Goal: Task Accomplishment & Management: Manage account settings

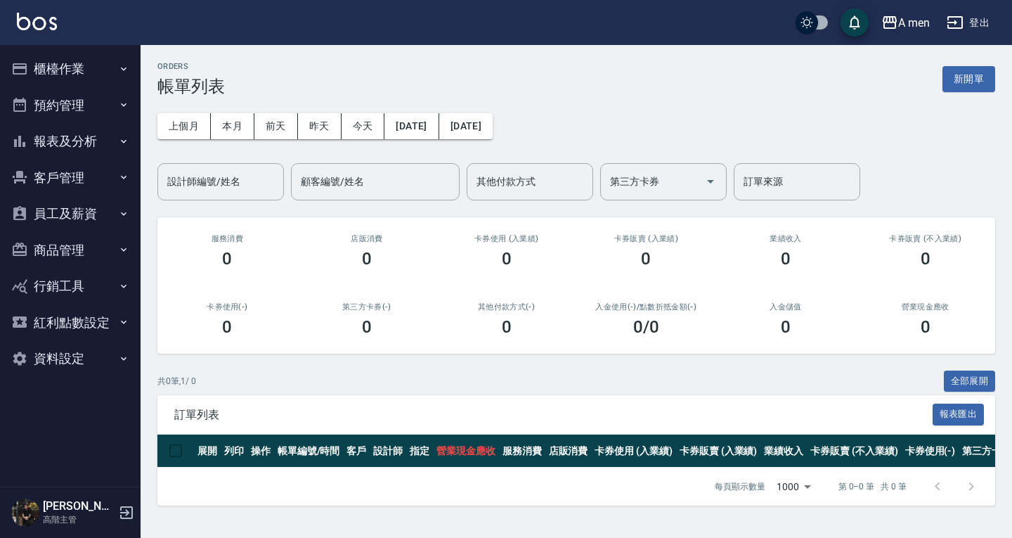
drag, startPoint x: 104, startPoint y: 102, endPoint x: 113, endPoint y: 143, distance: 41.8
click at [104, 101] on button "預約管理" at bounding box center [70, 105] width 129 height 37
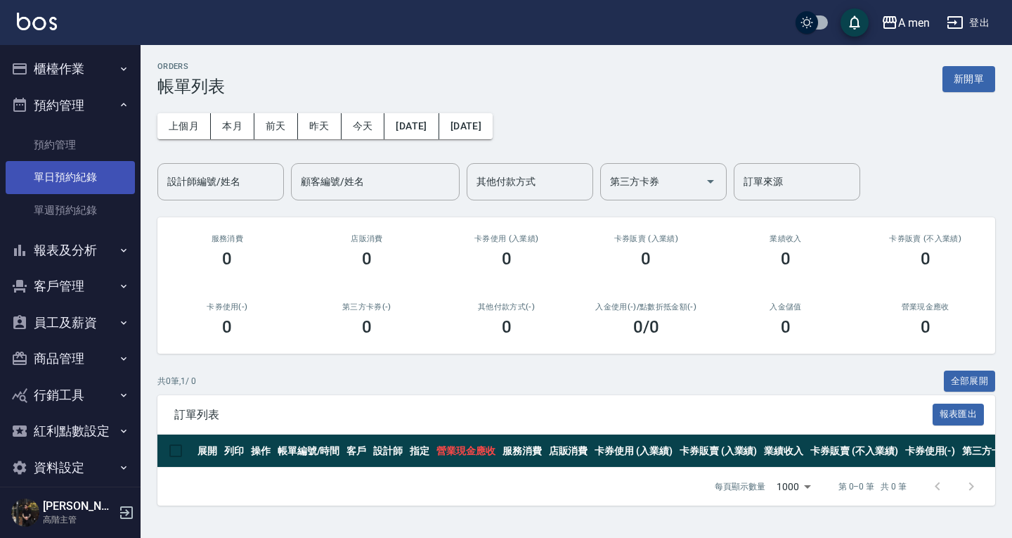
drag, startPoint x: 96, startPoint y: 186, endPoint x: 119, endPoint y: 171, distance: 26.5
click at [96, 185] on link "單日預約紀錄" at bounding box center [70, 177] width 129 height 32
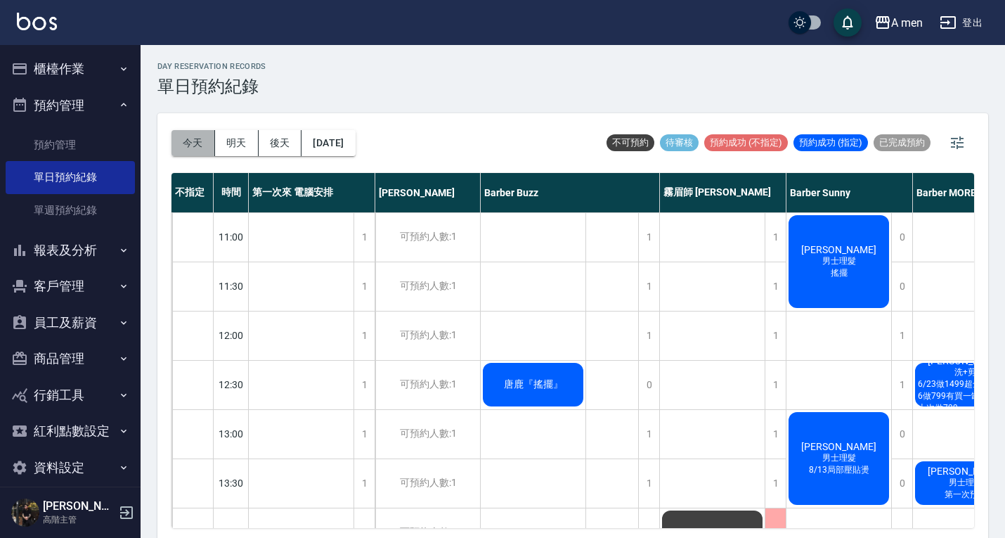
click at [193, 144] on button "今天" at bounding box center [193, 143] width 44 height 26
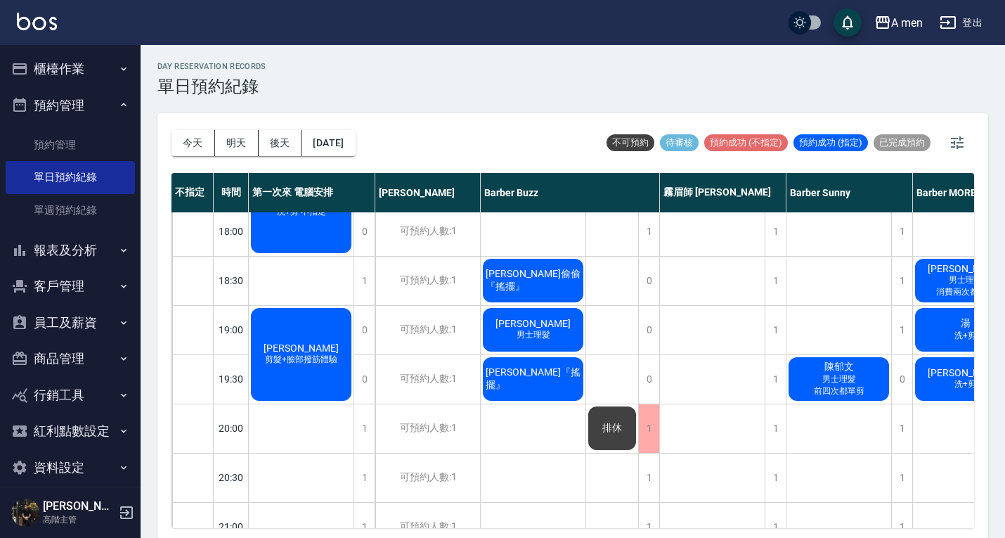
scroll to position [703, 0]
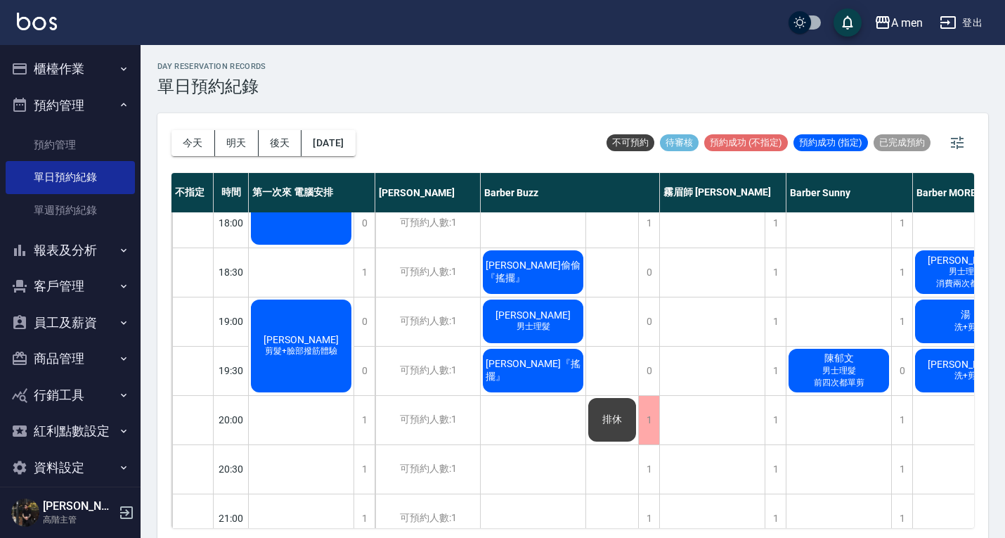
click at [563, 323] on div "林家鉉 男士理髮" at bounding box center [533, 321] width 105 height 48
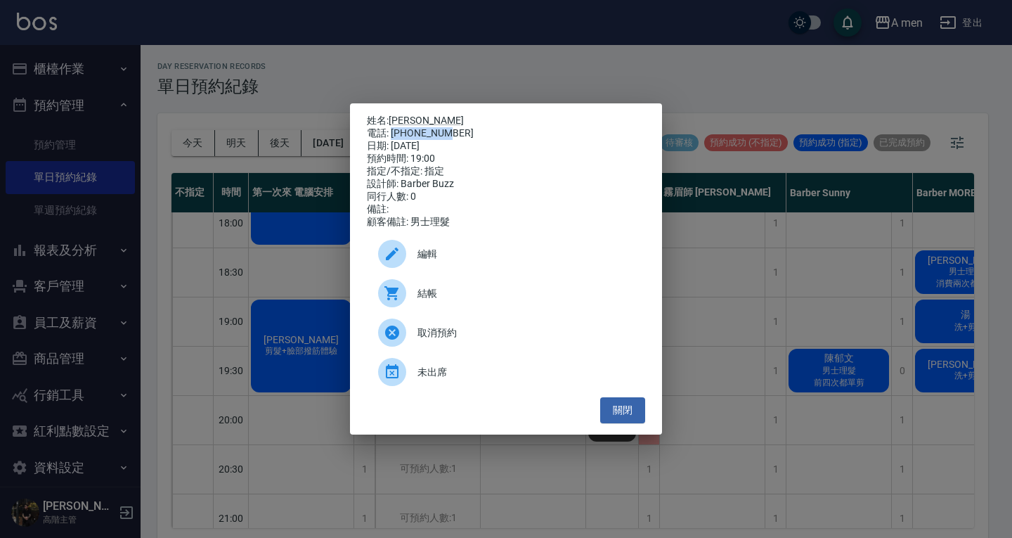
drag, startPoint x: 391, startPoint y: 129, endPoint x: 459, endPoint y: 125, distance: 67.6
click at [459, 127] on div "電話: 0975323663" at bounding box center [506, 133] width 278 height 13
copy div "0975323663"
click at [616, 421] on button "關閉" at bounding box center [622, 410] width 45 height 26
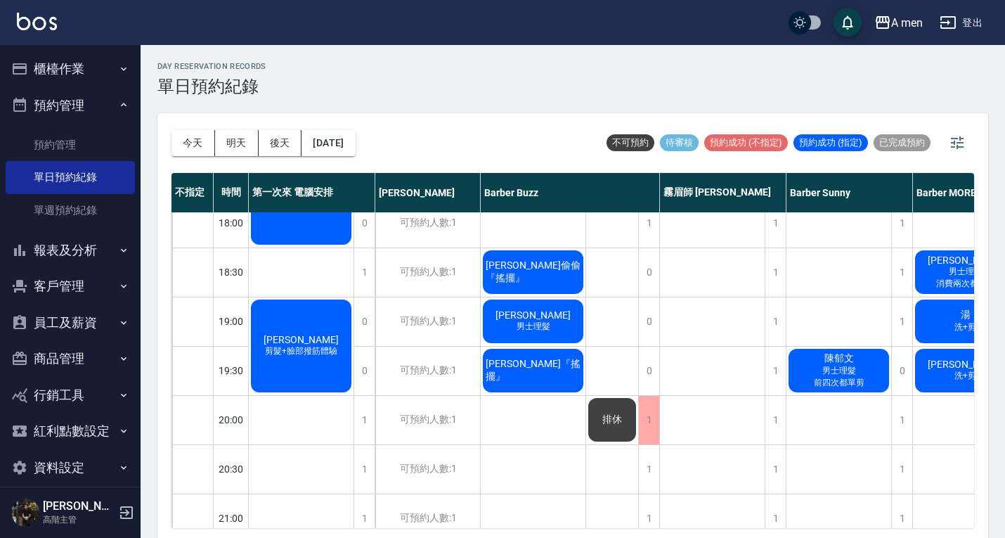
click at [554, 323] on div "林家鉉 男士理髮" at bounding box center [533, 321] width 105 height 48
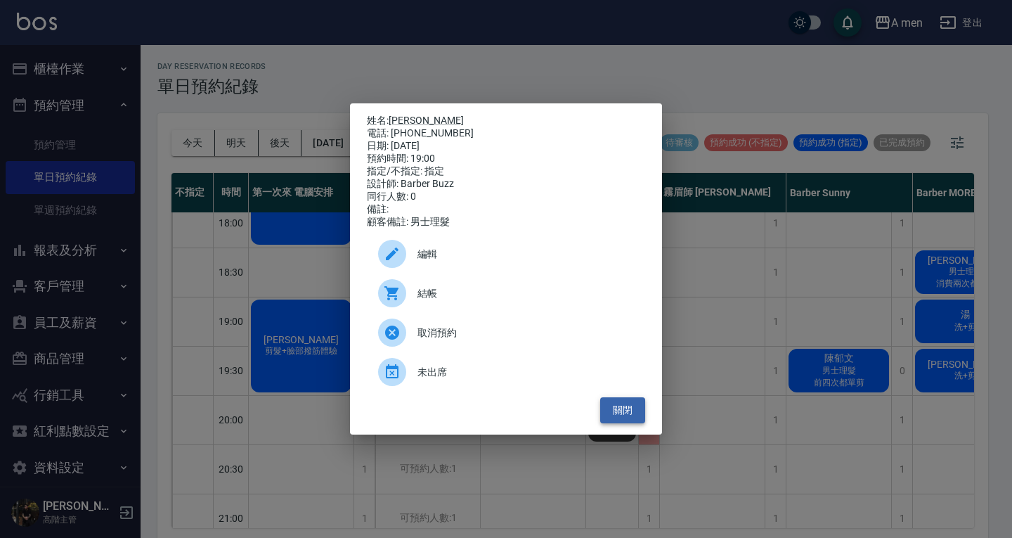
click at [628, 417] on button "關閉" at bounding box center [622, 410] width 45 height 26
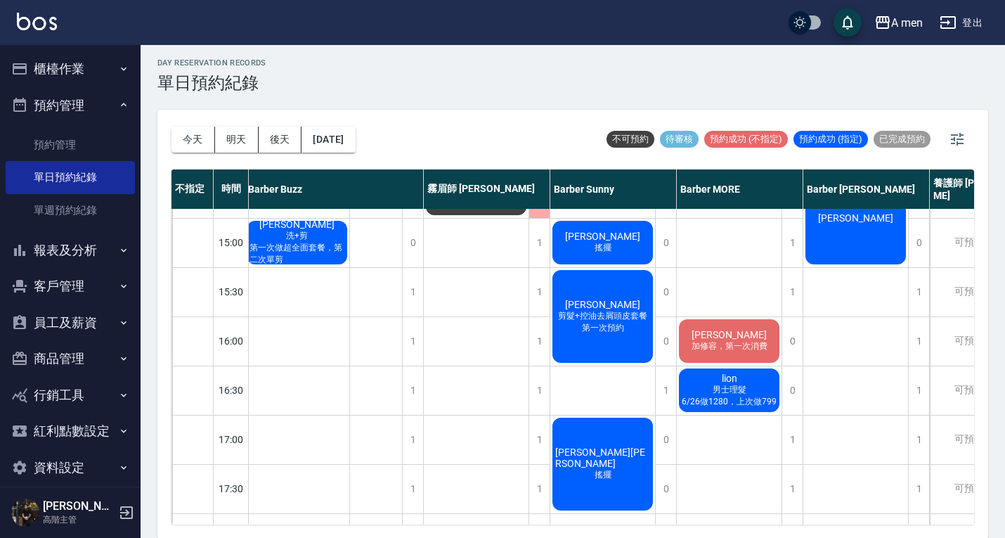
scroll to position [363, 236]
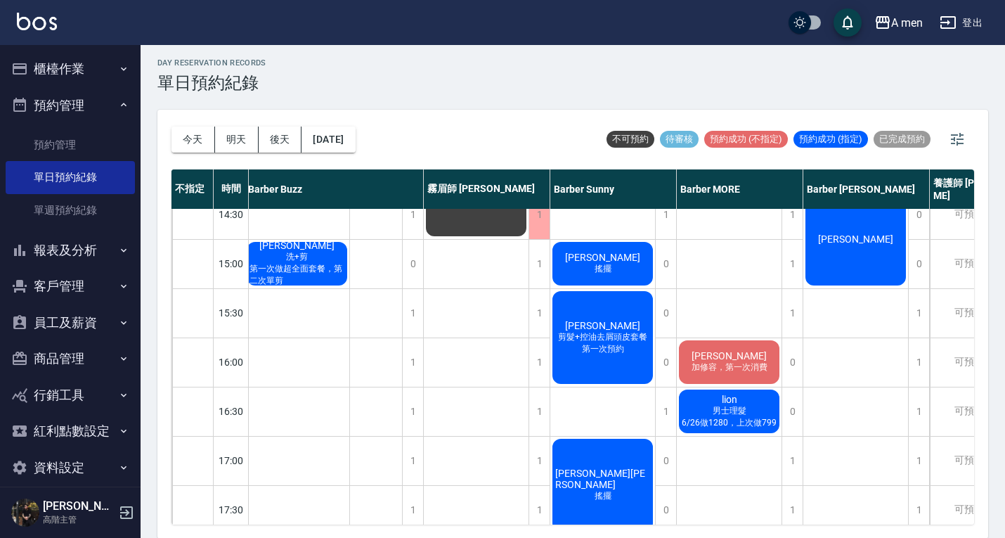
click at [746, 368] on span "加修容，第一次消費" at bounding box center [730, 367] width 82 height 12
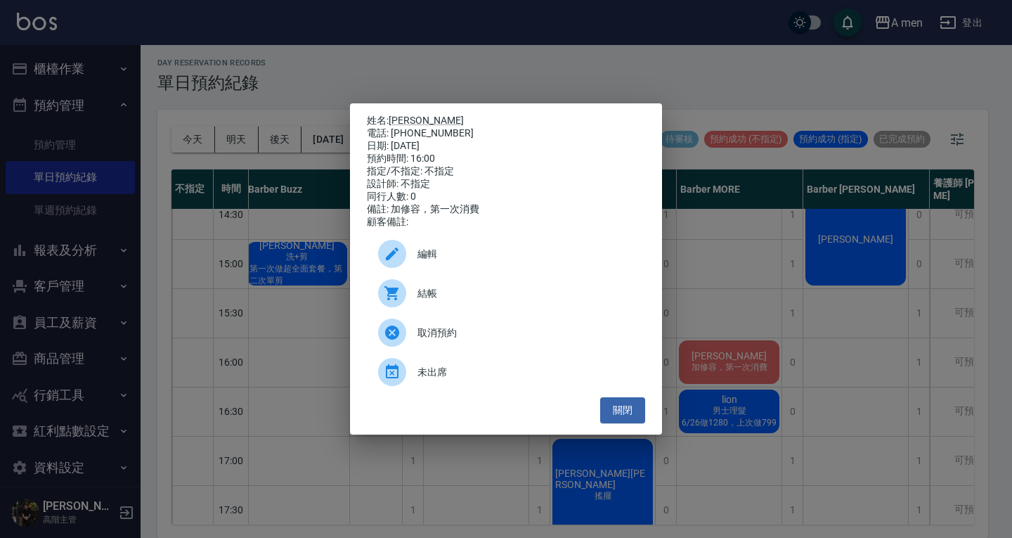
click at [597, 259] on span "編輯" at bounding box center [525, 254] width 216 height 15
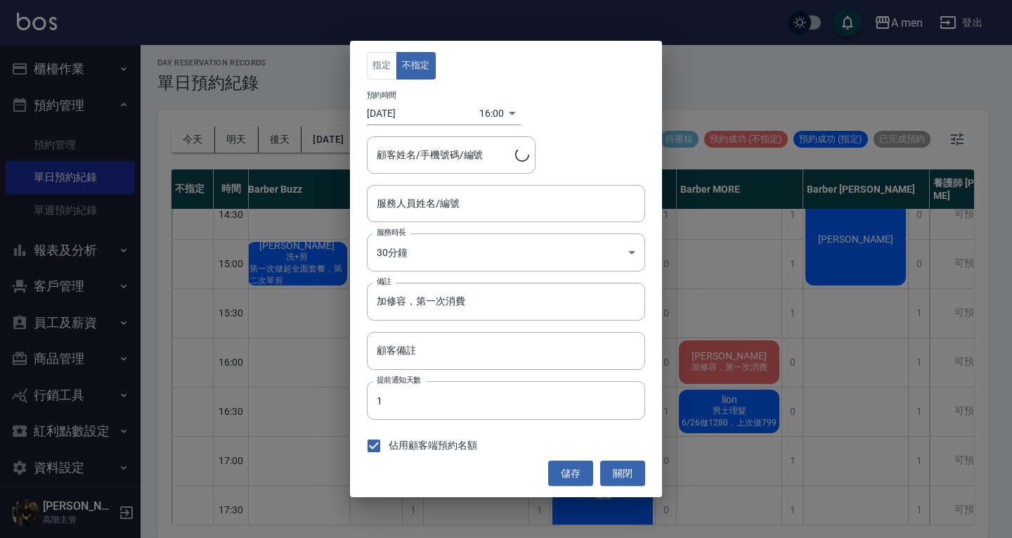
type input "Barber MORE-001"
type input "康/0910301596"
click at [524, 297] on input "加修容，第一次消費" at bounding box center [506, 302] width 278 height 38
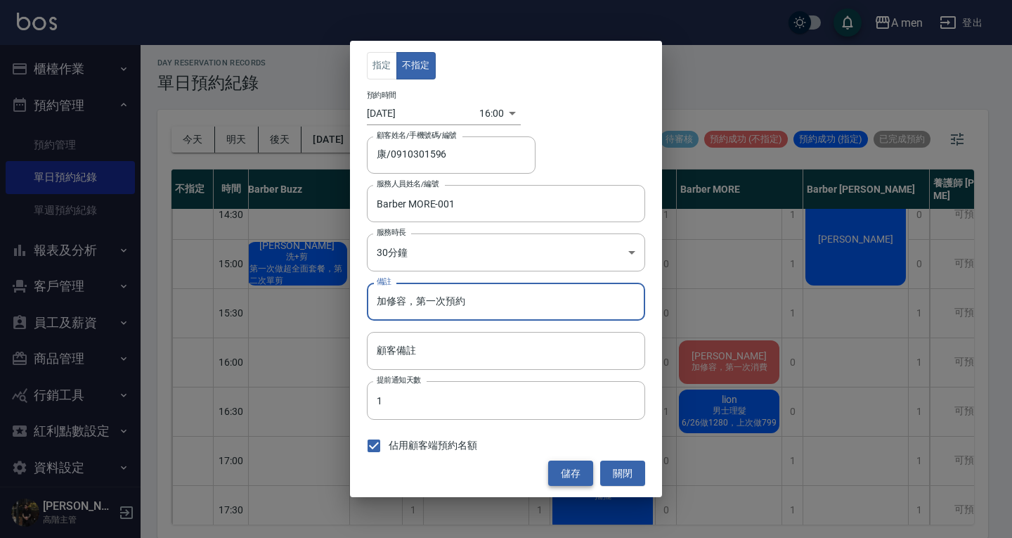
type input "加修容，第一次預約"
click at [587, 464] on button "儲存" at bounding box center [570, 473] width 45 height 26
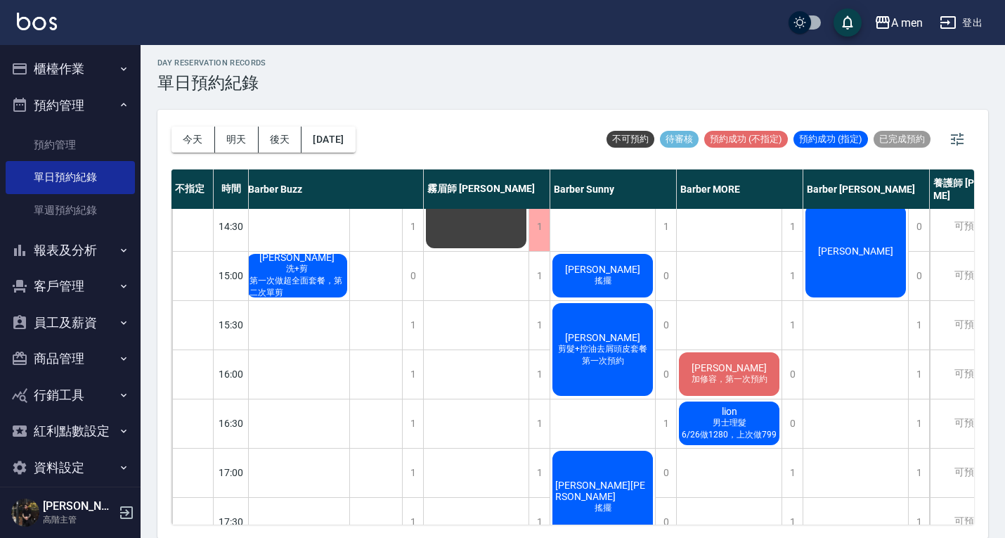
scroll to position [633, 236]
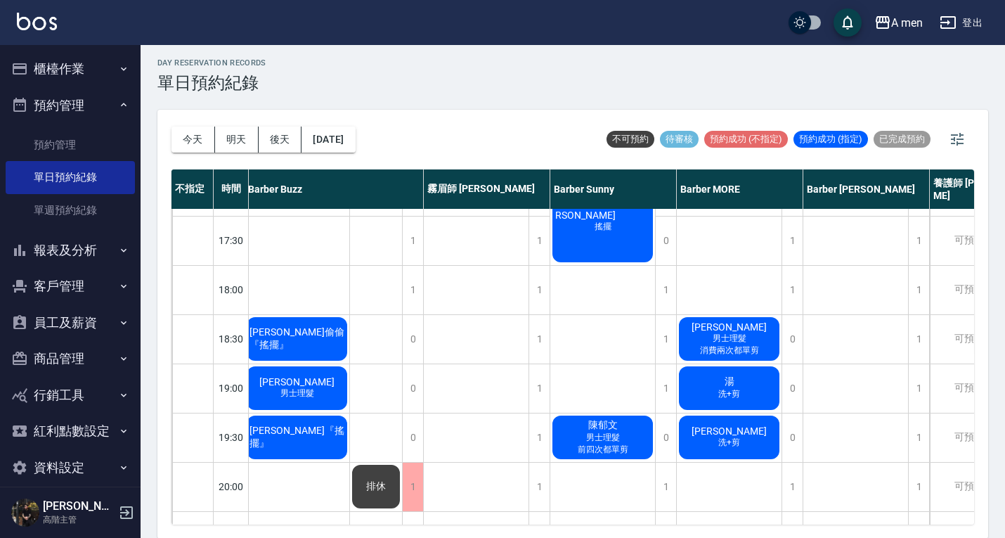
click at [316, 384] on div "林家鉉 男士理髮" at bounding box center [297, 388] width 105 height 48
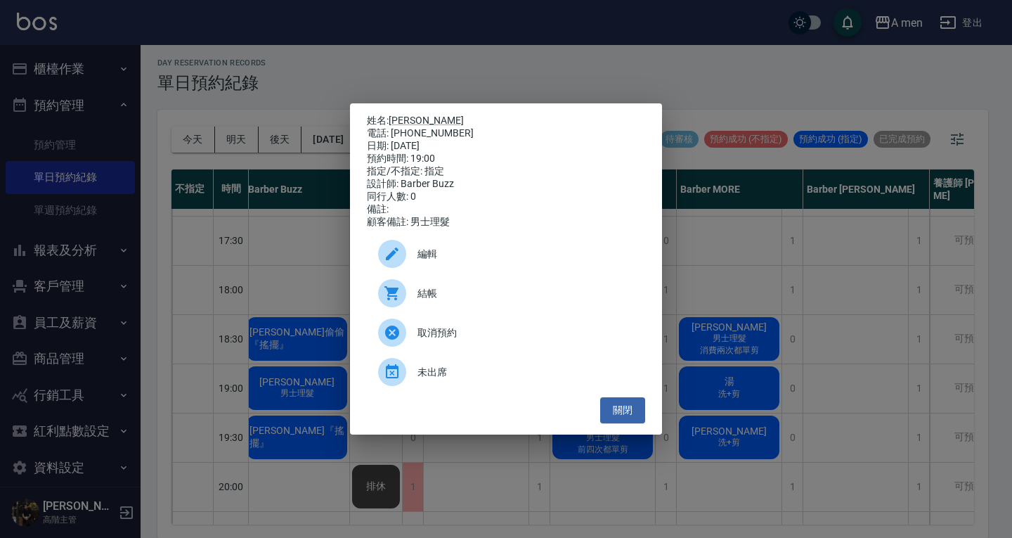
drag, startPoint x: 496, startPoint y: 264, endPoint x: 600, endPoint y: 81, distance: 210.3
click at [496, 261] on span "編輯" at bounding box center [525, 254] width 216 height 15
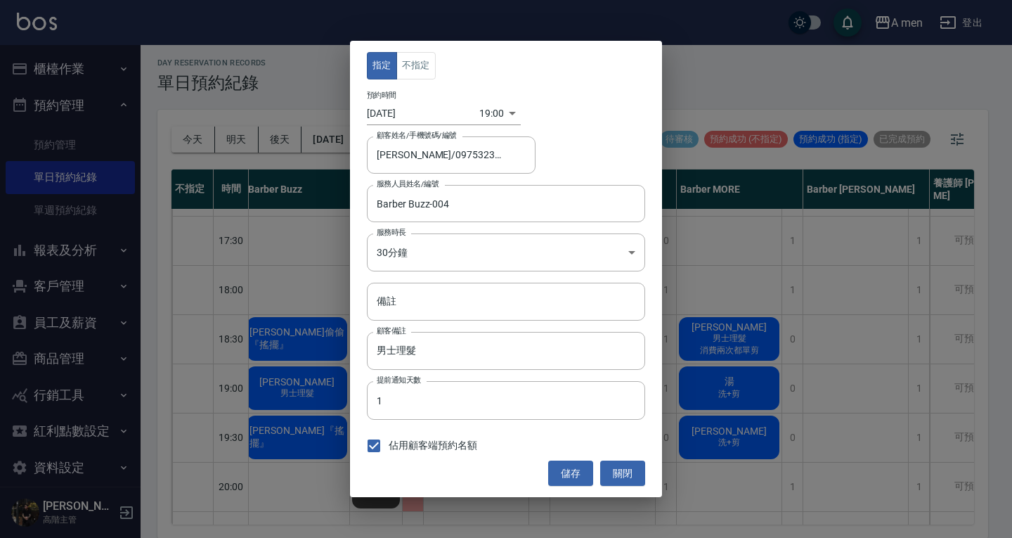
type input "林家鉉/0975323663"
click at [412, 302] on input "備註" at bounding box center [506, 302] width 278 height 38
paste input "0975323663"
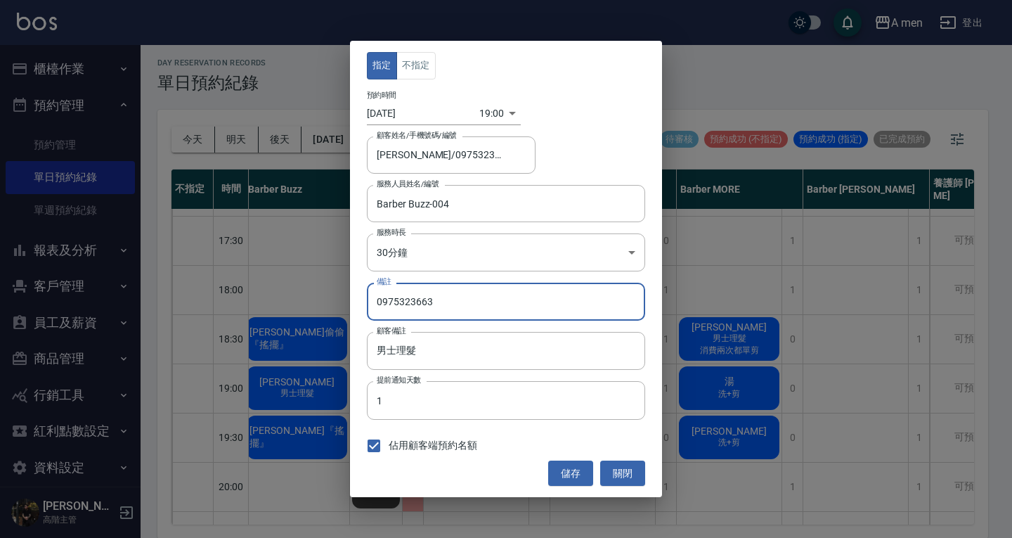
drag, startPoint x: 449, startPoint y: 305, endPoint x: 337, endPoint y: 294, distance: 113.0
click at [337, 294] on div "指定 不指定 預約時間 2025/09/08 19:00 1757329200000 顧客姓名/手機號碼/編號 林家鉉/0975323663 顧客姓名/手機號…" at bounding box center [506, 269] width 1012 height 538
type input "第一次預約"
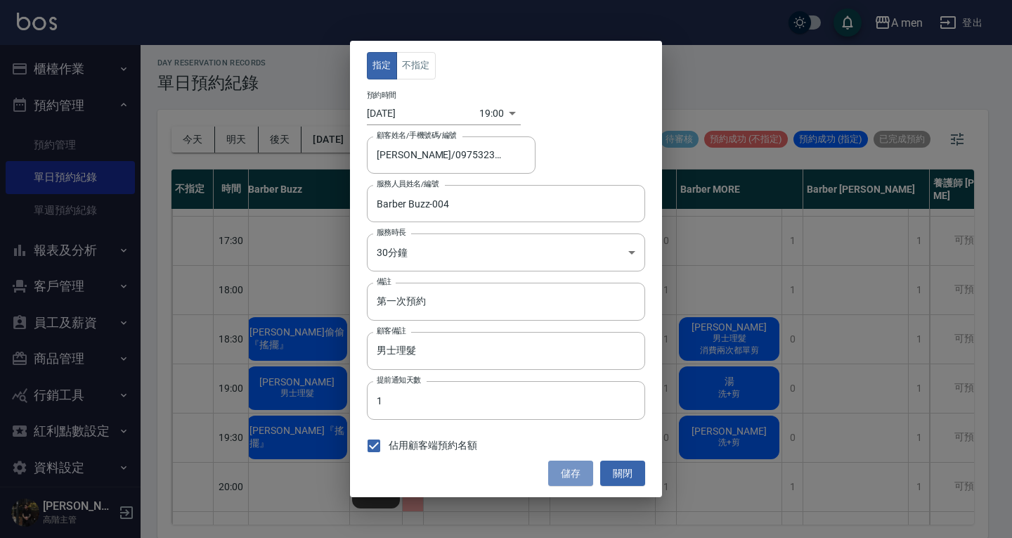
click at [575, 475] on button "儲存" at bounding box center [570, 473] width 45 height 26
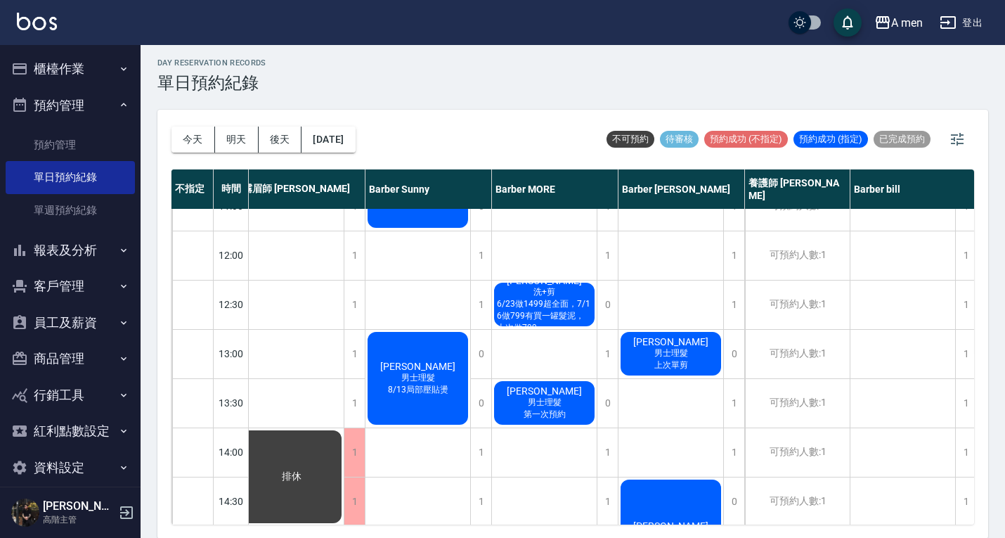
scroll to position [281, 421]
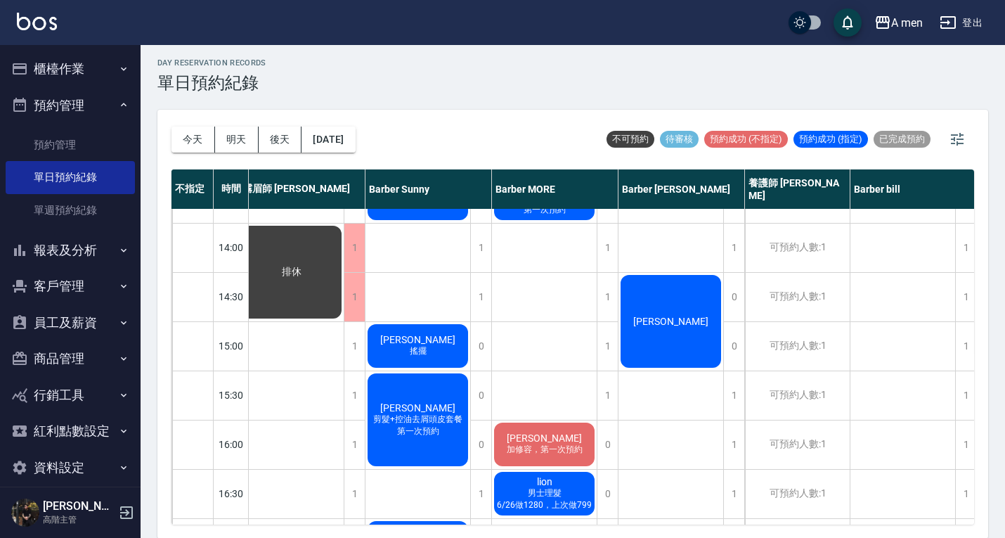
click at [675, 344] on div "[PERSON_NAME]" at bounding box center [671, 321] width 105 height 97
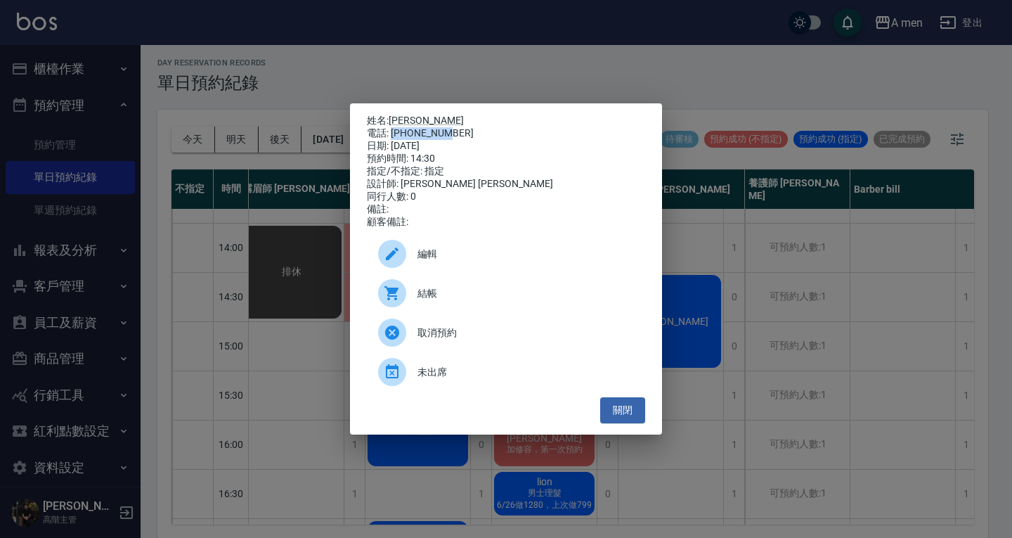
drag, startPoint x: 429, startPoint y: 126, endPoint x: 475, endPoint y: 125, distance: 45.7
click at [475, 127] on div "電話: 0905647074" at bounding box center [506, 133] width 278 height 13
copy div "0905647074"
click at [580, 261] on span "編輯" at bounding box center [525, 254] width 216 height 15
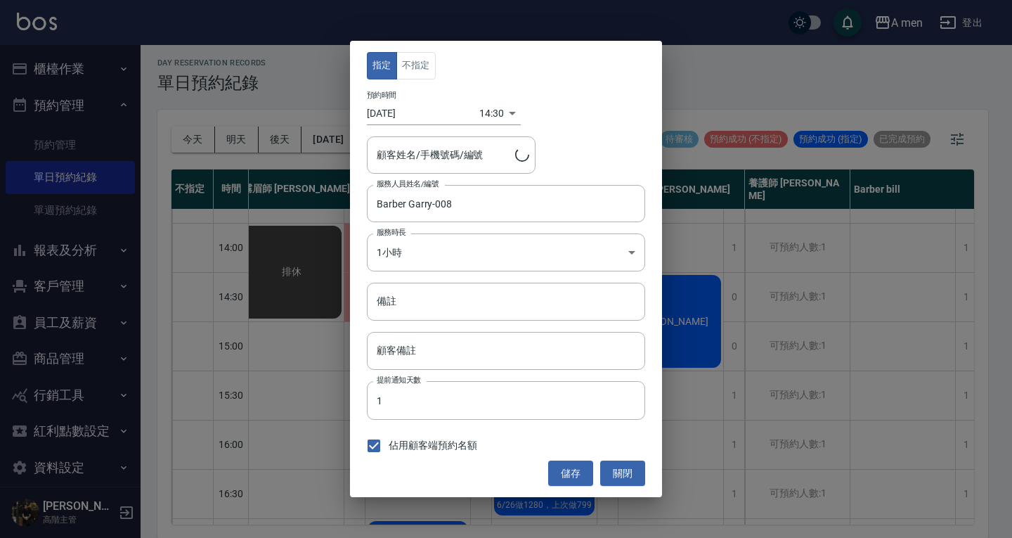
type input "翁振凱/0905647074"
click at [508, 290] on input "備註" at bounding box center [506, 302] width 278 height 38
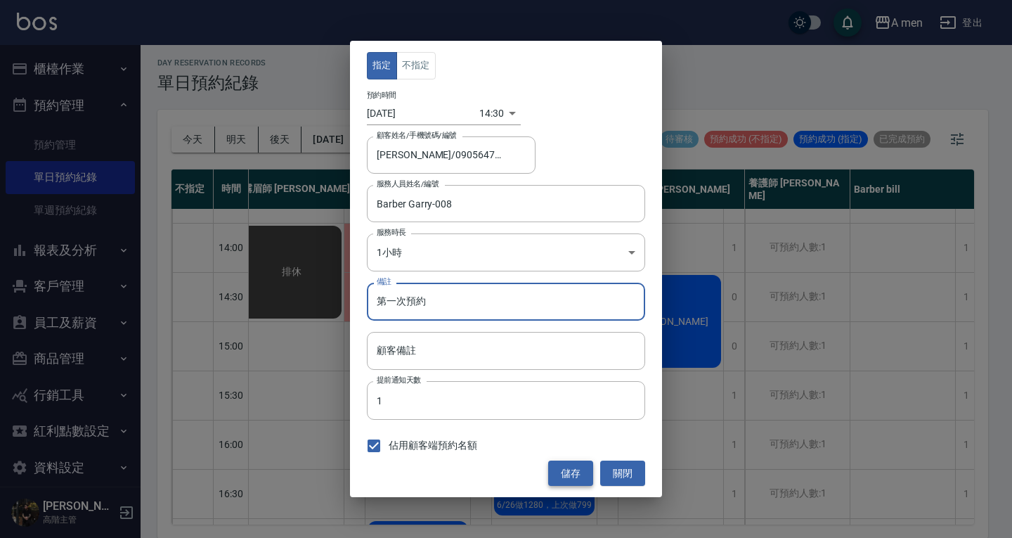
type input "第一次預約"
click at [585, 468] on button "儲存" at bounding box center [570, 473] width 45 height 26
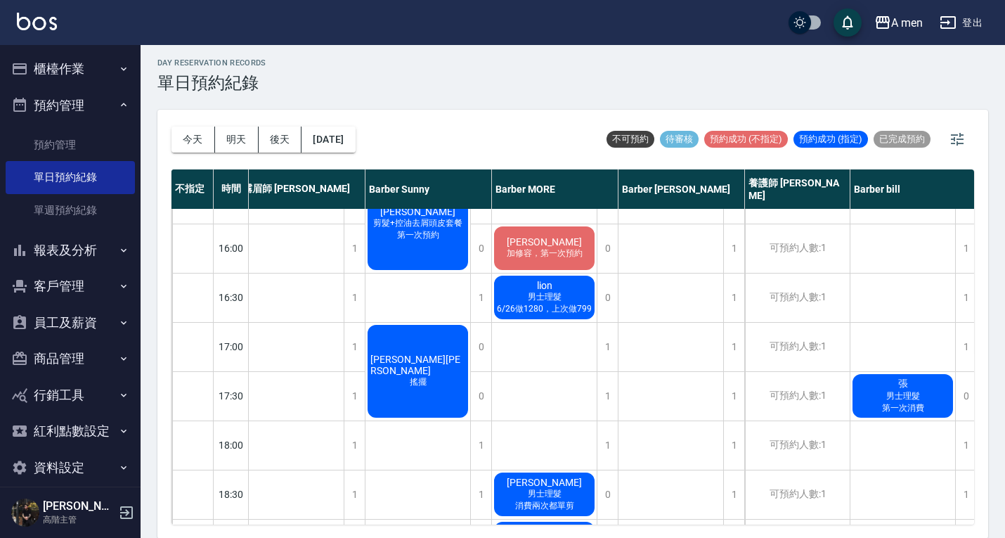
scroll to position [633, 421]
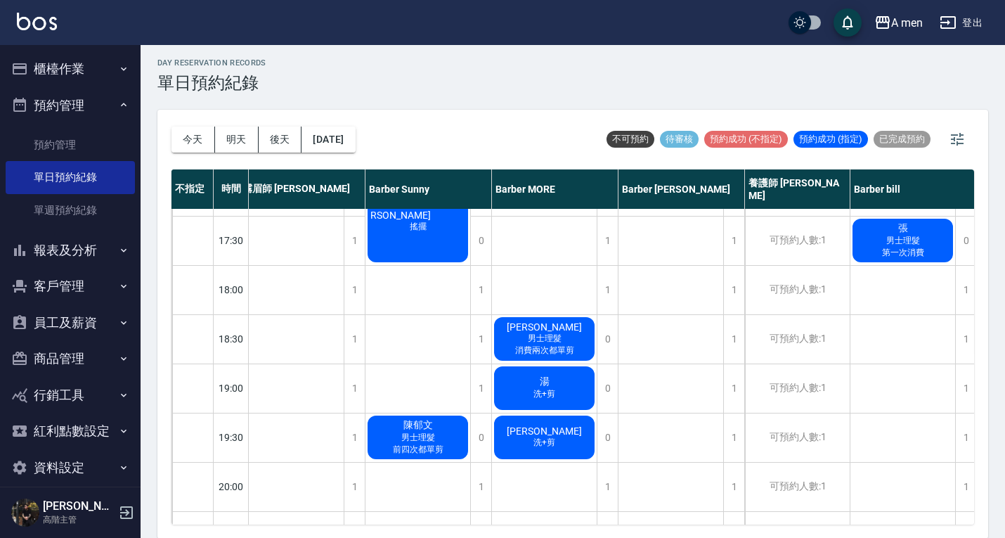
click at [553, 380] on div "湯 洗+剪" at bounding box center [544, 388] width 105 height 48
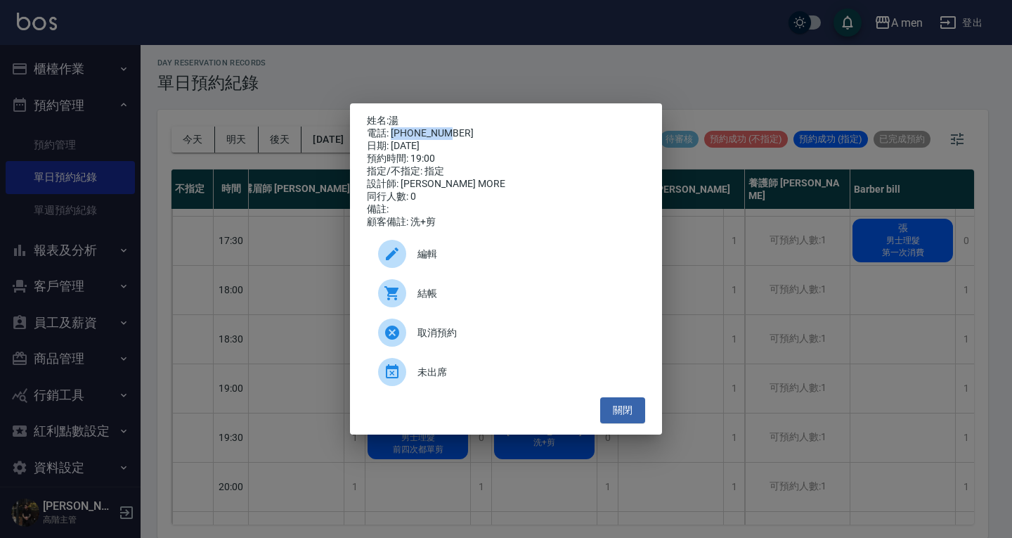
drag, startPoint x: 391, startPoint y: 129, endPoint x: 460, endPoint y: 128, distance: 69.6
click at [460, 128] on div "電話: 0909099343" at bounding box center [506, 133] width 278 height 13
copy div "0909099343"
click at [503, 252] on div "編輯" at bounding box center [506, 253] width 278 height 39
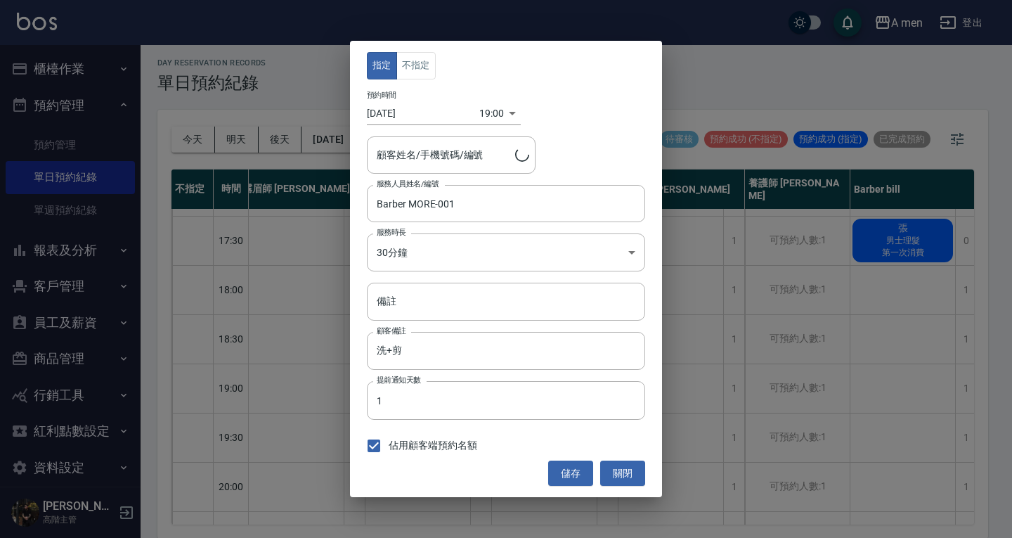
type input "湯/0909099343"
click at [470, 288] on input "備註" at bounding box center [506, 302] width 278 height 38
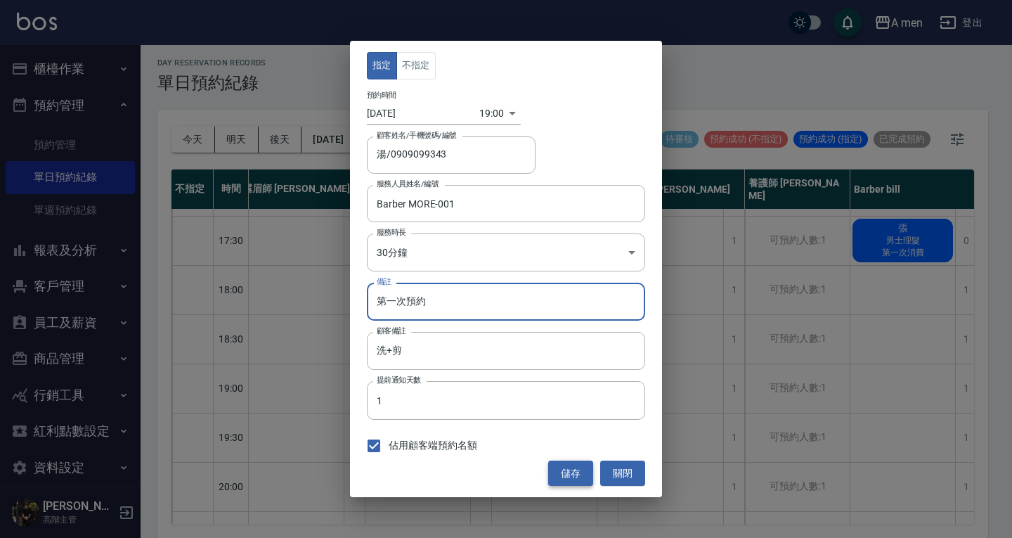
type input "第一次預約"
click at [588, 472] on button "儲存" at bounding box center [570, 473] width 45 height 26
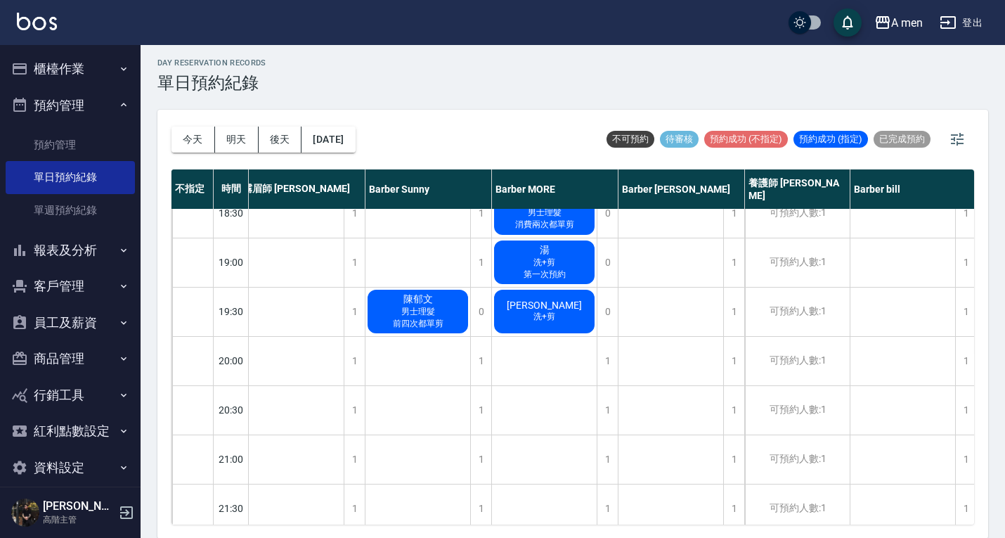
scroll to position [773, 421]
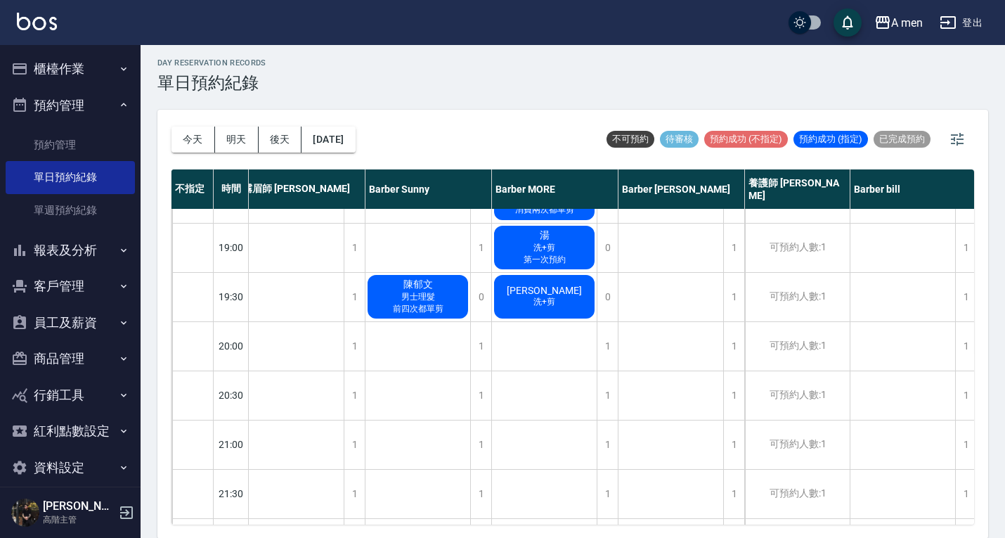
click at [557, 301] on span "洗+剪" at bounding box center [544, 302] width 27 height 12
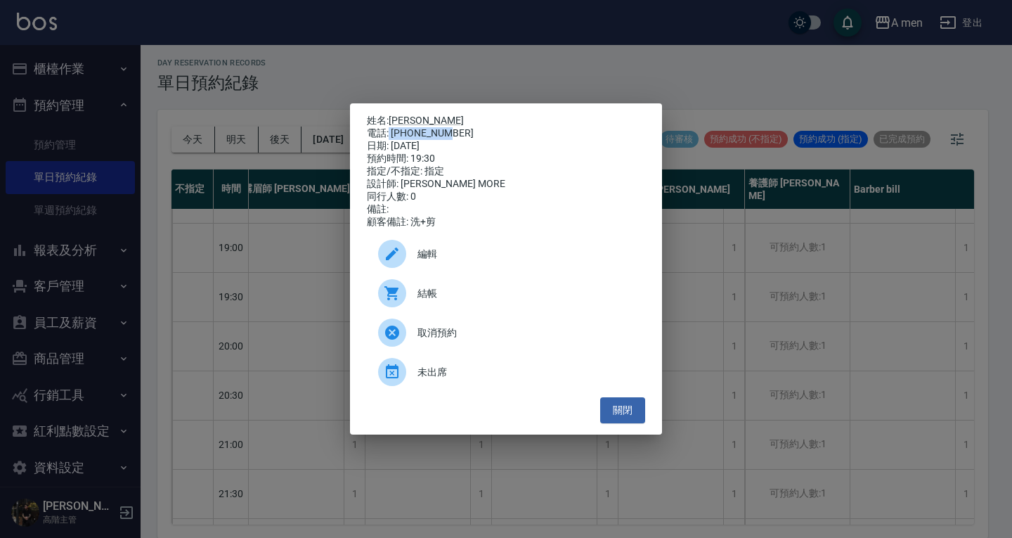
drag, startPoint x: 389, startPoint y: 127, endPoint x: 510, endPoint y: 127, distance: 120.9
click at [510, 127] on div "電話: 0933470098" at bounding box center [506, 133] width 278 height 13
copy div "0933470098"
click at [439, 127] on div "電話: 0933470098" at bounding box center [506, 133] width 278 height 13
drag, startPoint x: 391, startPoint y: 126, endPoint x: 465, endPoint y: 126, distance: 73.8
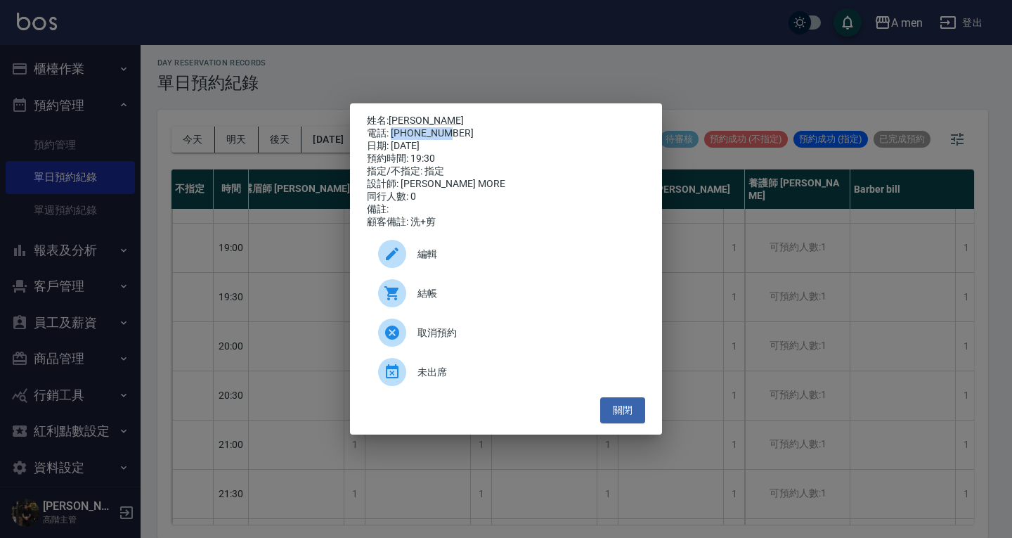
click at [465, 127] on div "電話: 0933470098" at bounding box center [506, 133] width 278 height 13
copy div "0933470098"
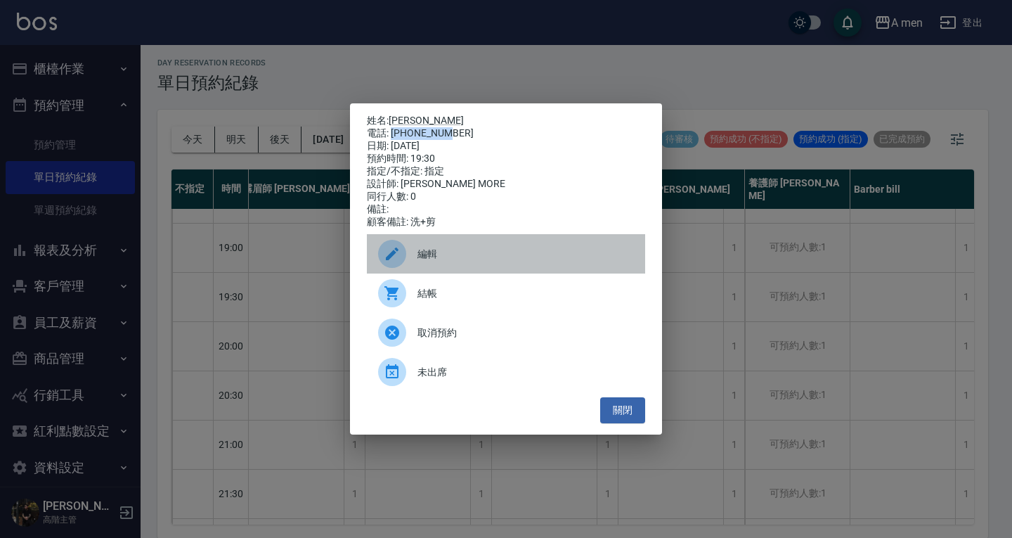
click at [543, 246] on div "編輯" at bounding box center [506, 253] width 278 height 39
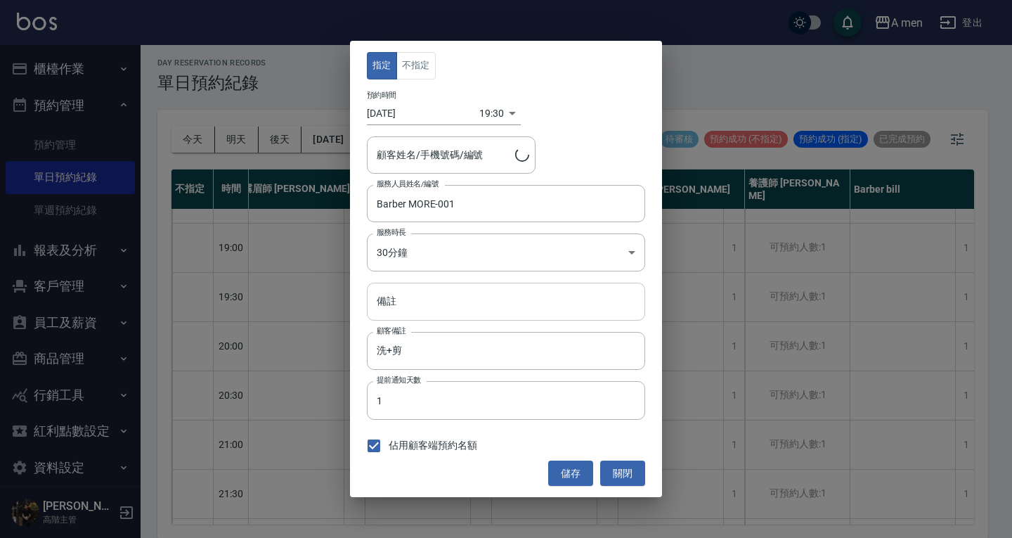
type input "louis/0933470098"
click at [459, 299] on input "備註" at bounding box center [506, 302] width 278 height 38
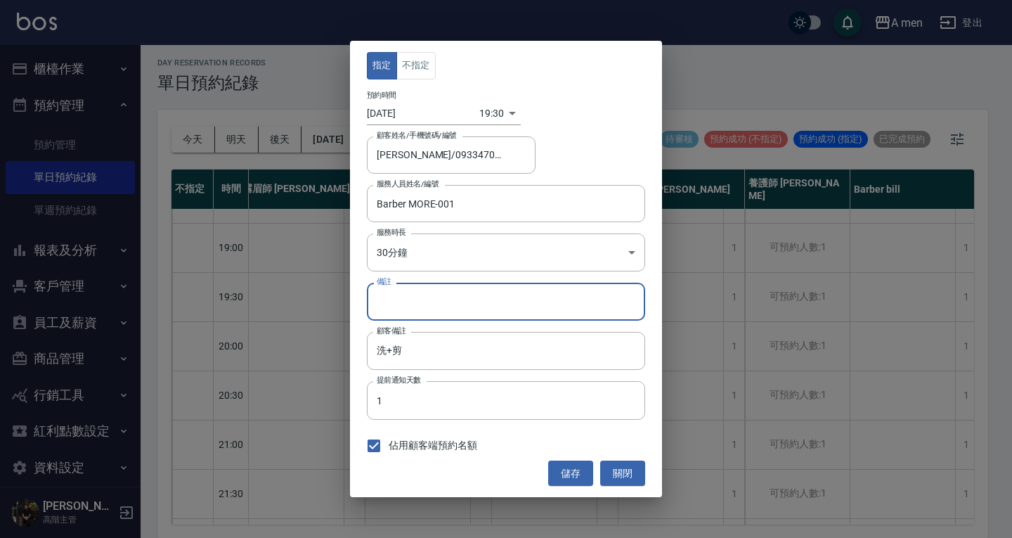
type input "˙"
type input "2"
type input "˙"
click at [467, 313] on input "7/10第一次" at bounding box center [506, 302] width 278 height 38
type input "7/10第一次做799 前兩次都單剪"
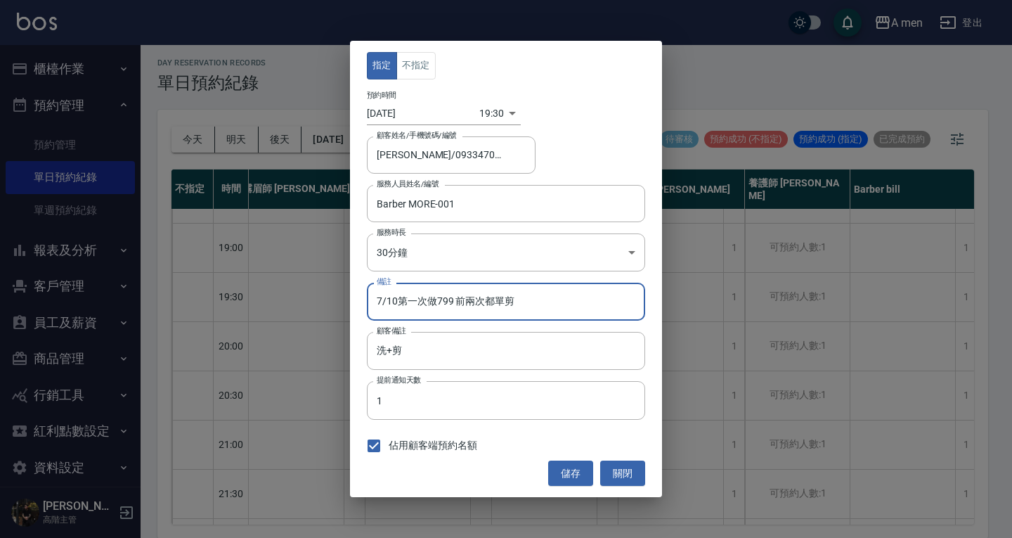
click at [564, 471] on button "儲存" at bounding box center [570, 473] width 45 height 26
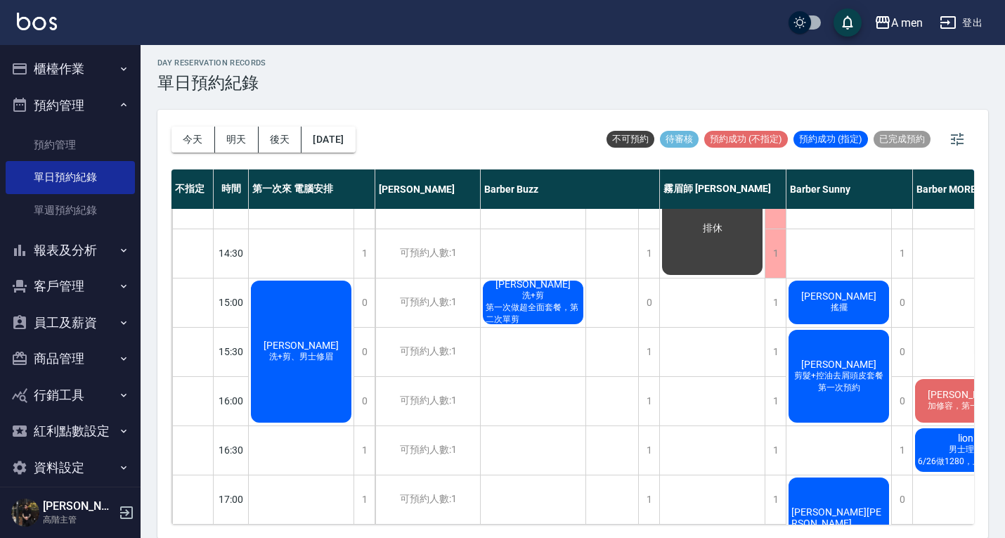
scroll to position [351, 0]
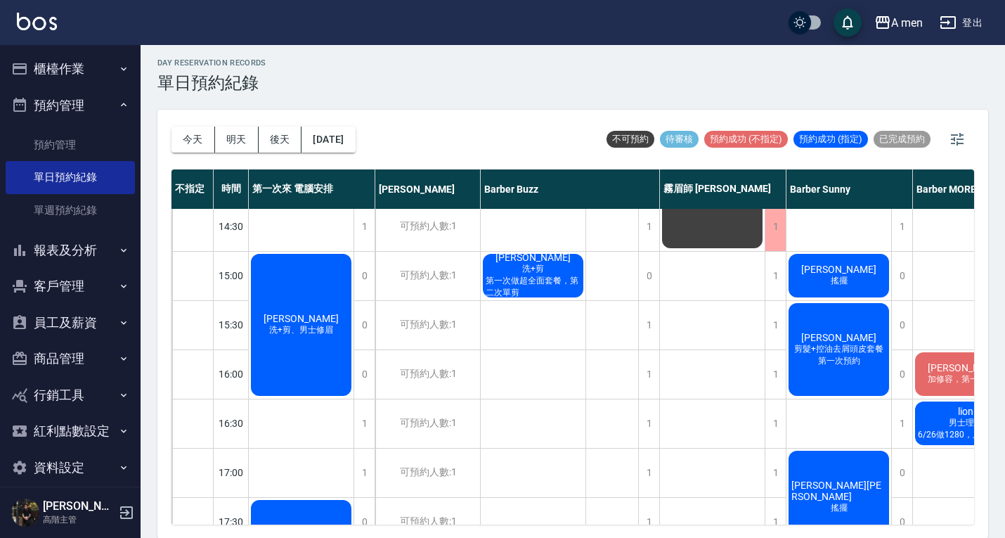
click at [330, 318] on div "黃耀民 洗+剪、男士修眉" at bounding box center [301, 325] width 105 height 146
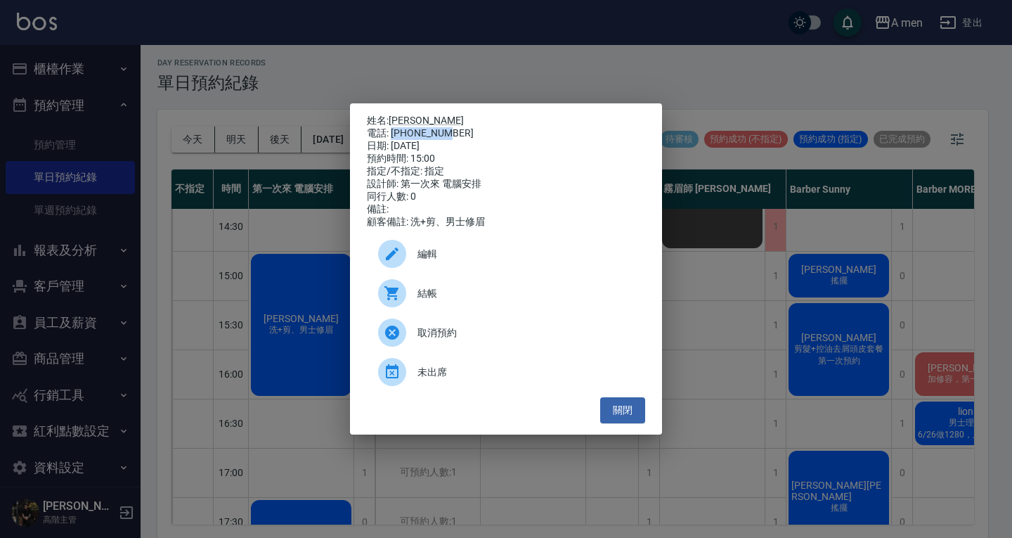
drag, startPoint x: 404, startPoint y: 131, endPoint x: 477, endPoint y: 131, distance: 72.4
click at [477, 131] on div "電話: 0965444797" at bounding box center [506, 133] width 278 height 13
click at [484, 162] on div "預約時間: 15:00" at bounding box center [506, 159] width 278 height 13
click at [630, 422] on button "關閉" at bounding box center [622, 410] width 45 height 26
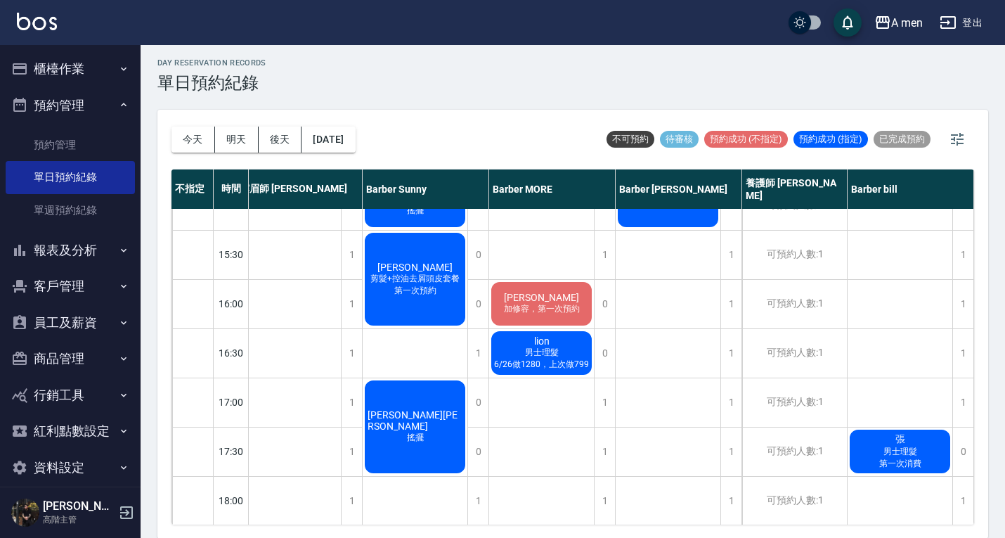
scroll to position [281, 431]
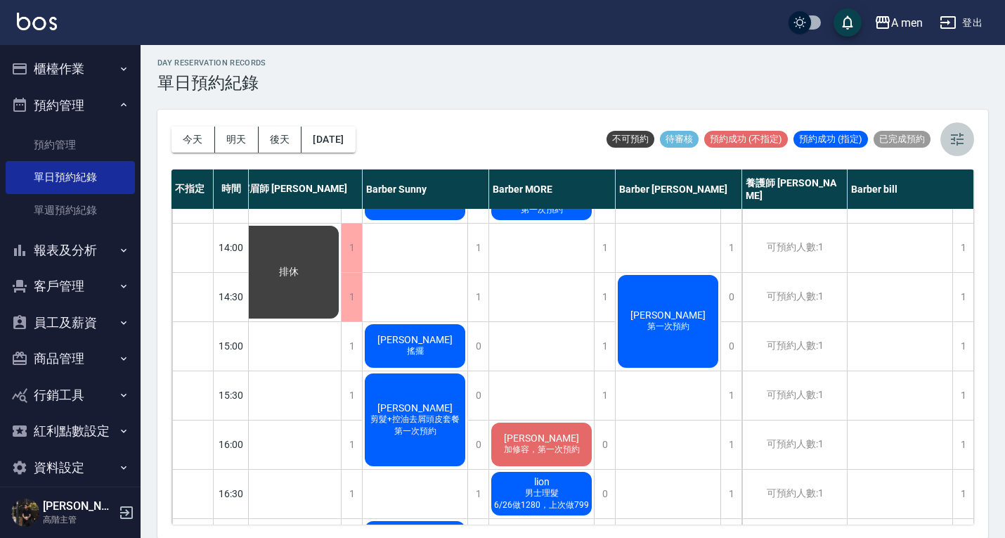
click at [956, 136] on icon "button" at bounding box center [957, 139] width 17 height 17
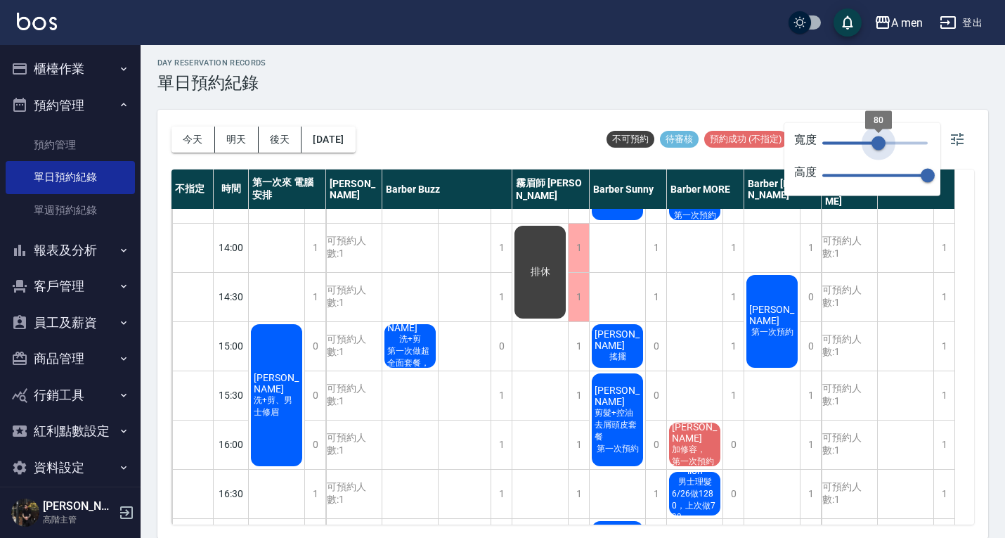
scroll to position [281, 0]
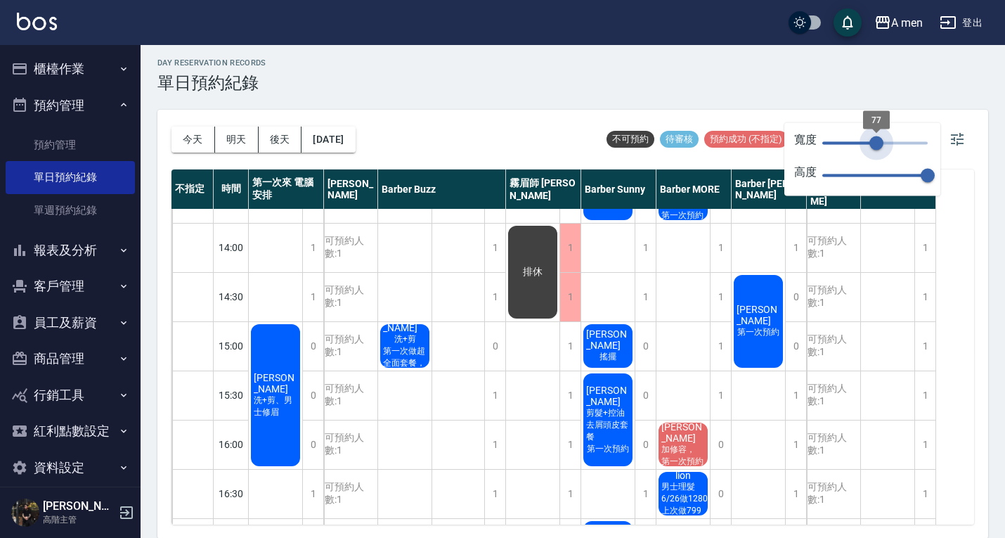
drag, startPoint x: 926, startPoint y: 139, endPoint x: 876, endPoint y: 129, distance: 50.3
click at [876, 136] on span "77" at bounding box center [876, 143] width 14 height 14
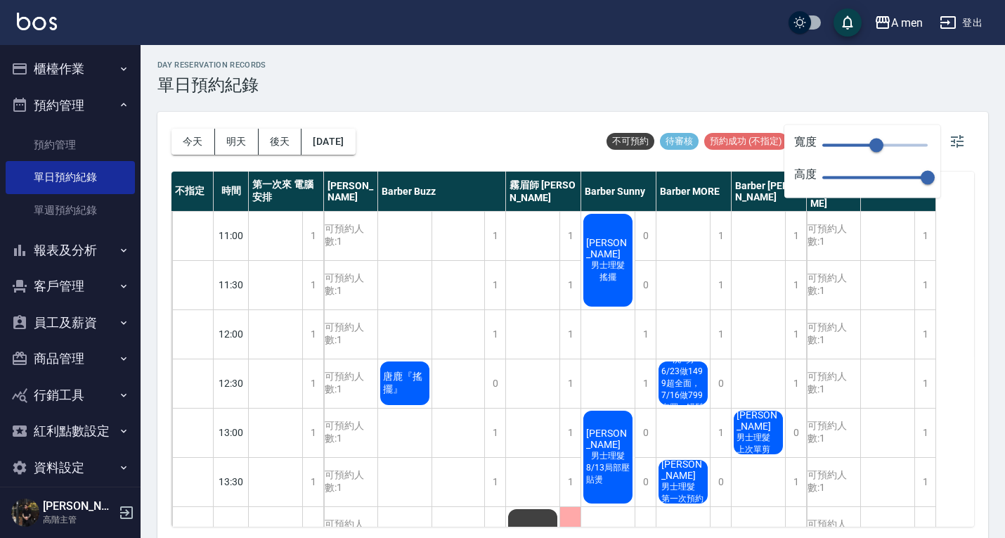
scroll to position [0, 0]
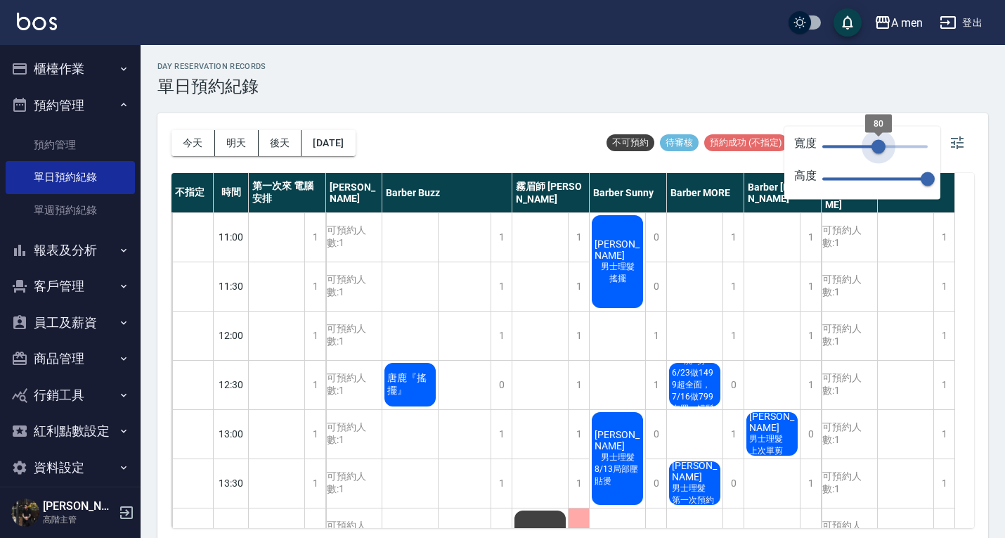
type input "81"
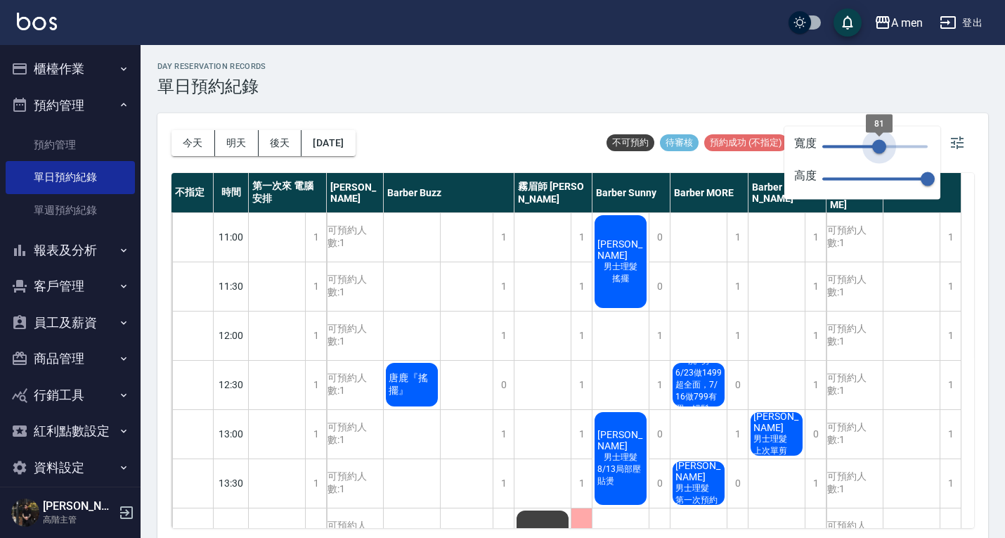
click at [879, 146] on span "81" at bounding box center [879, 147] width 14 height 14
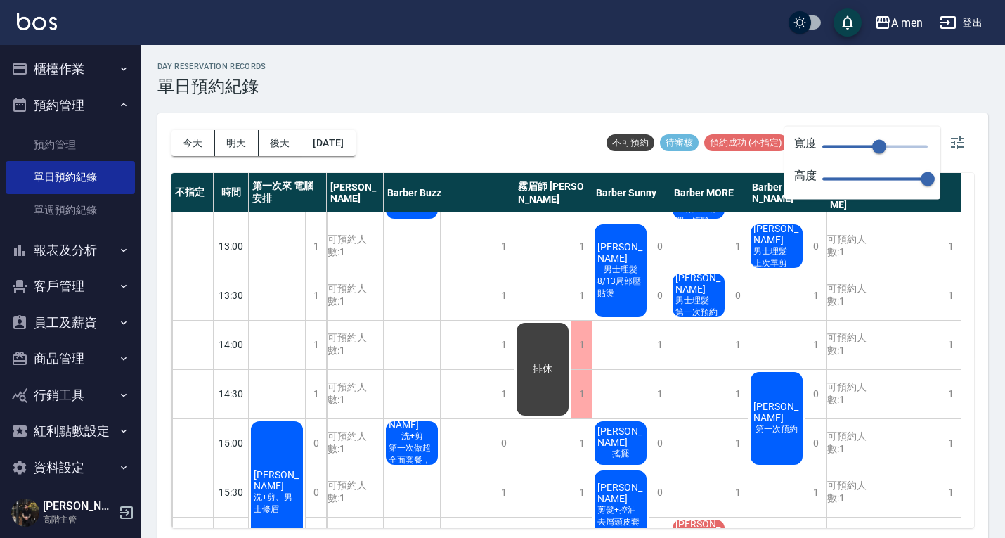
scroll to position [211, 0]
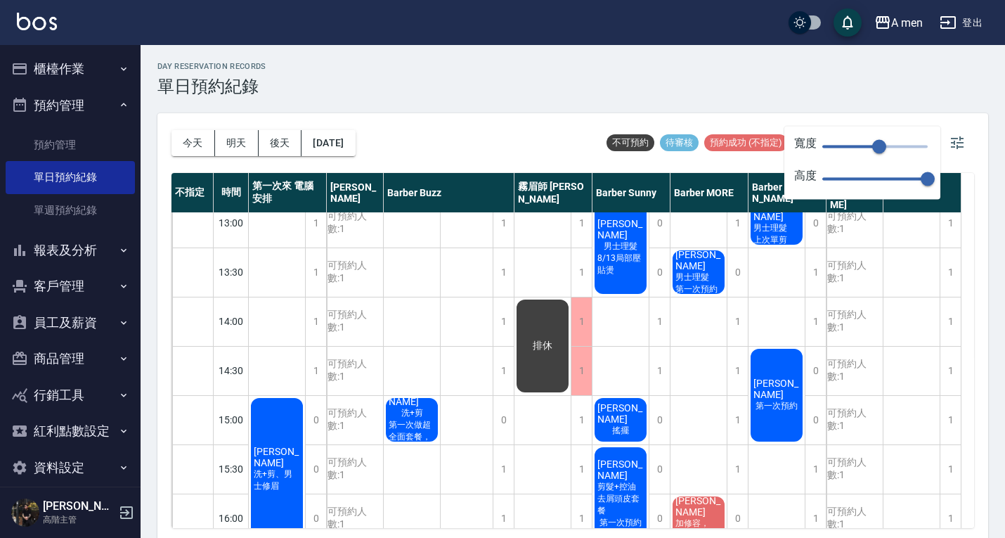
click at [720, 110] on div "day Reservation records 單日預約紀錄 今天 明天 後天 2025/09/08 不可預約 待審核 預約成功 (不指定) 預約成功 (指定…" at bounding box center [573, 293] width 865 height 497
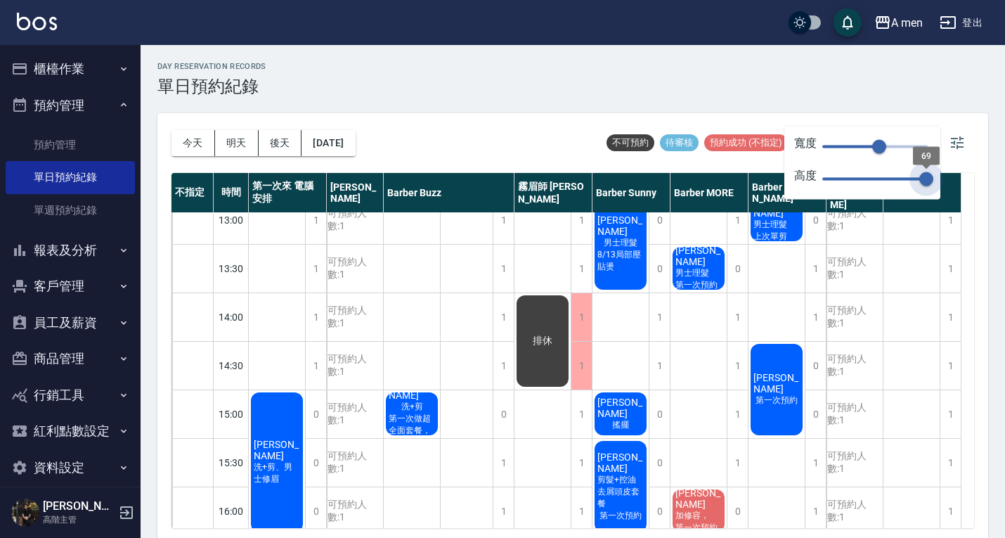
type input "70"
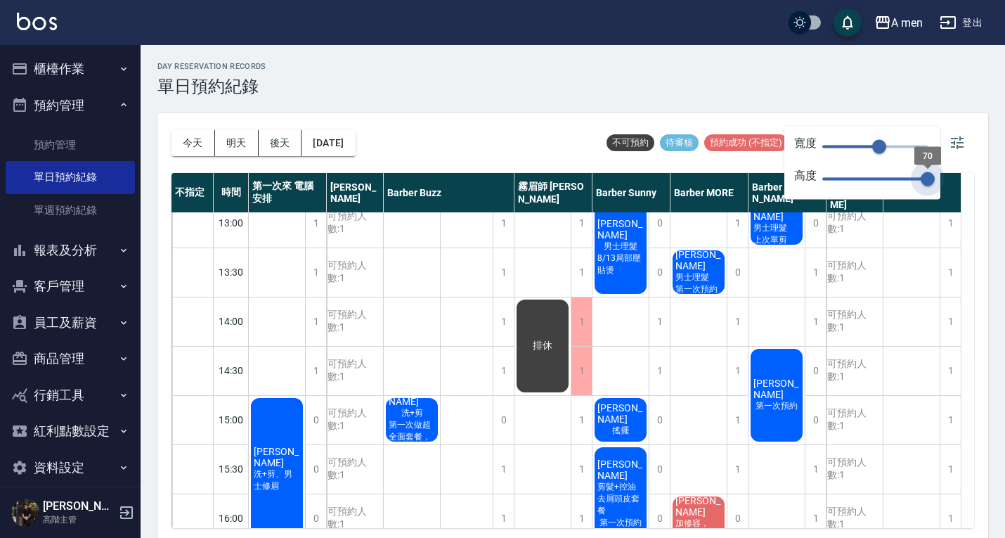
drag, startPoint x: 928, startPoint y: 180, endPoint x: 942, endPoint y: 175, distance: 14.9
click at [935, 175] on span "70" at bounding box center [928, 179] width 14 height 14
click at [845, 88] on div "day Reservation records 單日預約紀錄" at bounding box center [572, 79] width 831 height 34
click at [783, 112] on div "day Reservation records 單日預約紀錄 今天 明天 後天 2025/09/08 不可預約 待審核 預約成功 (不指定) 預約成功 (指定…" at bounding box center [573, 293] width 865 height 497
click at [955, 140] on icon "button" at bounding box center [957, 142] width 17 height 17
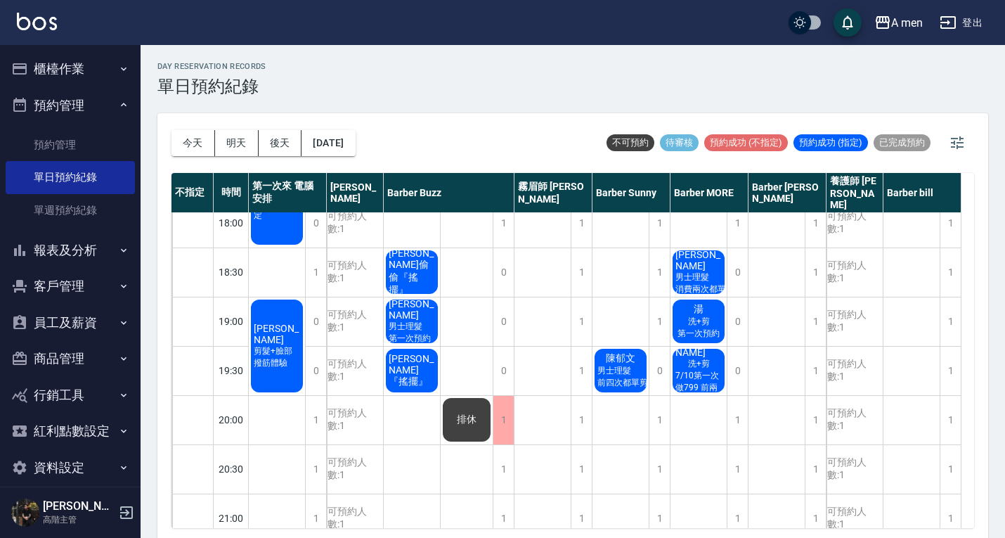
scroll to position [773, 0]
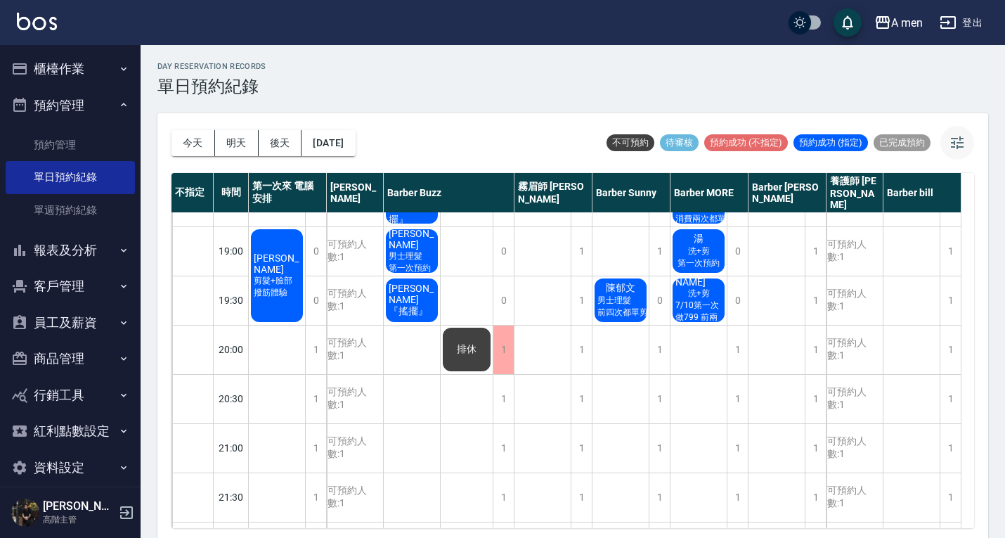
click at [950, 142] on icon "button" at bounding box center [957, 142] width 17 height 17
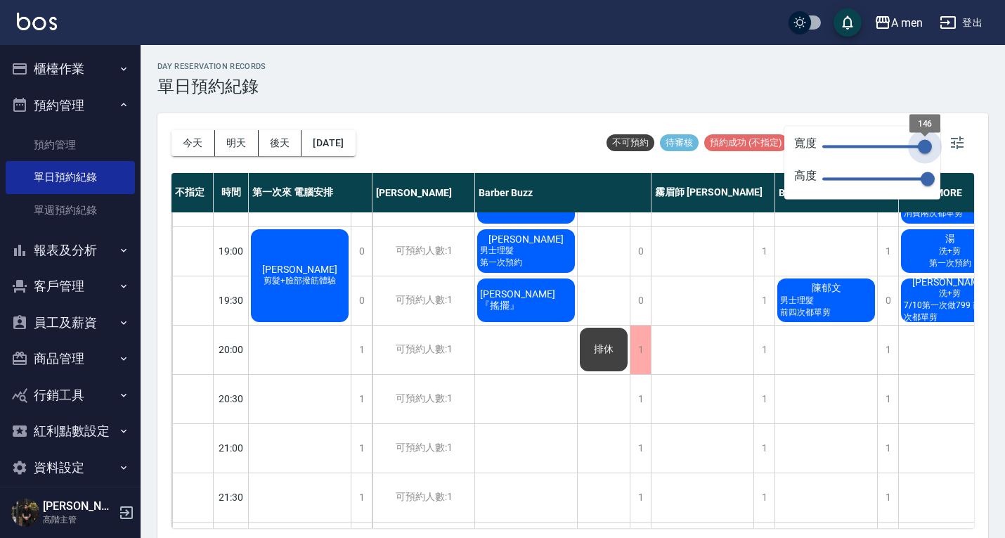
type input "150"
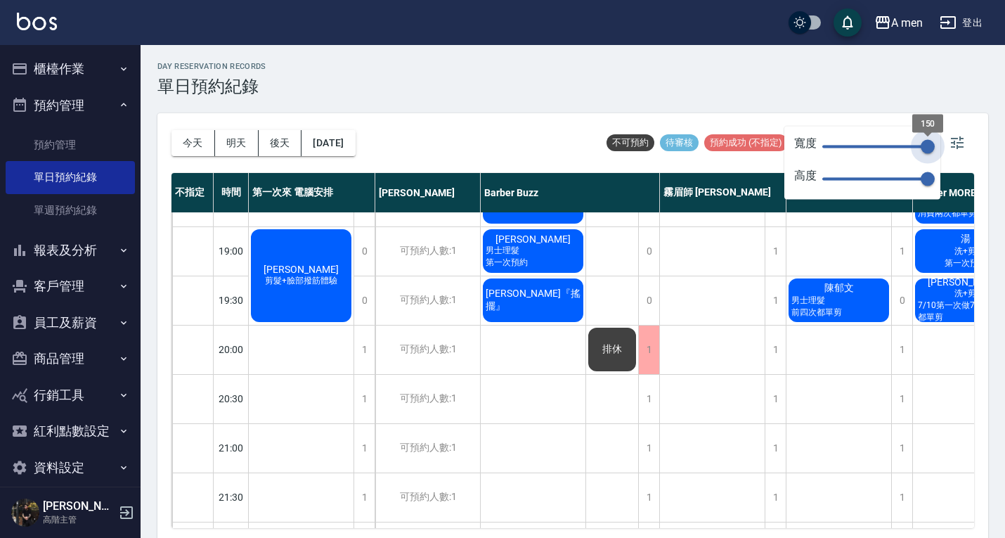
drag, startPoint x: 893, startPoint y: 147, endPoint x: 932, endPoint y: 148, distance: 38.7
click at [932, 148] on span "150" at bounding box center [928, 147] width 14 height 14
click at [565, 145] on div "今天 明天 後天 2025/09/08 不可預約 待審核 預約成功 (不指定) 預約成功 (指定) 已完成預約" at bounding box center [572, 143] width 803 height 60
click at [960, 147] on icon "button" at bounding box center [957, 142] width 13 height 13
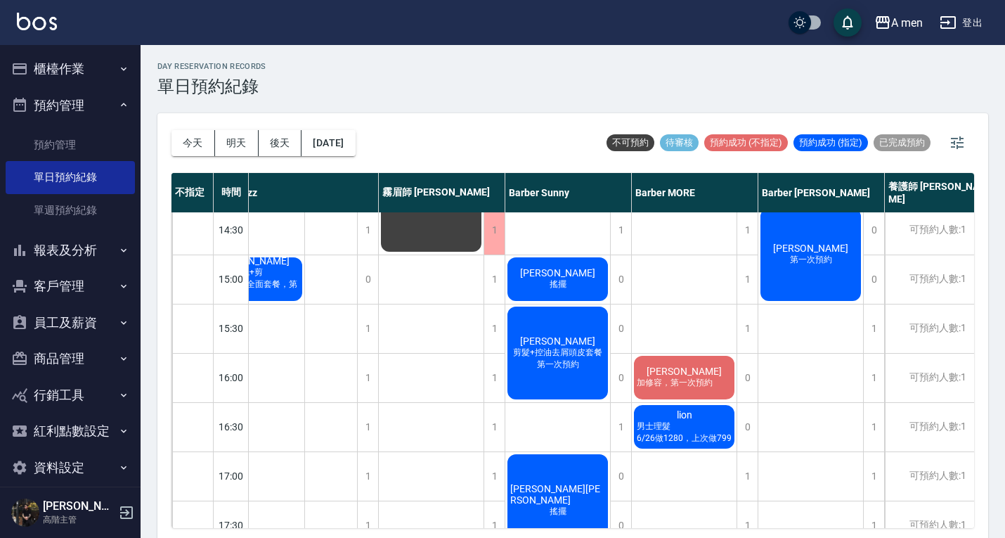
scroll to position [351, 0]
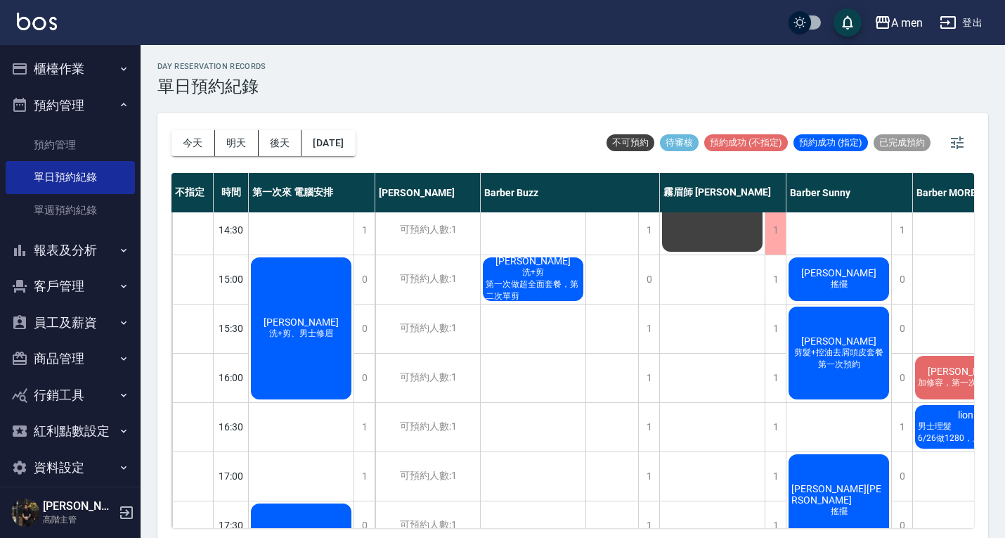
click at [102, 242] on button "報表及分析" at bounding box center [70, 250] width 129 height 37
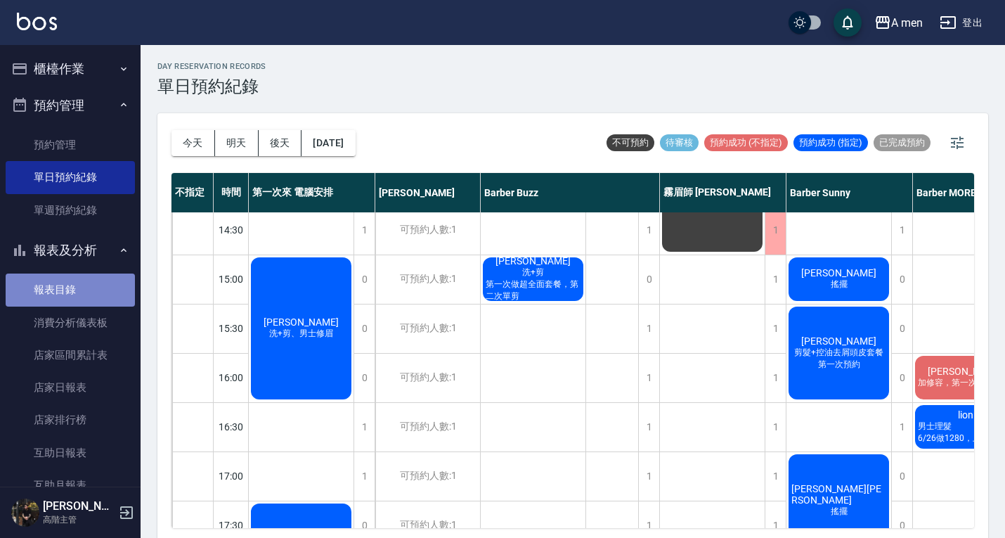
click at [89, 298] on link "報表目錄" at bounding box center [70, 289] width 129 height 32
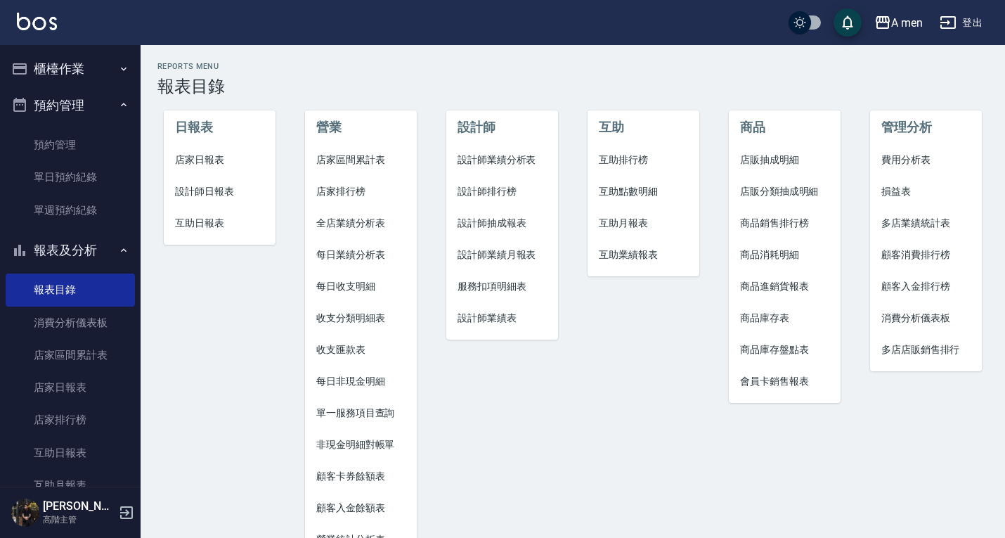
click at [498, 160] on span "設計師業績分析表" at bounding box center [502, 160] width 89 height 15
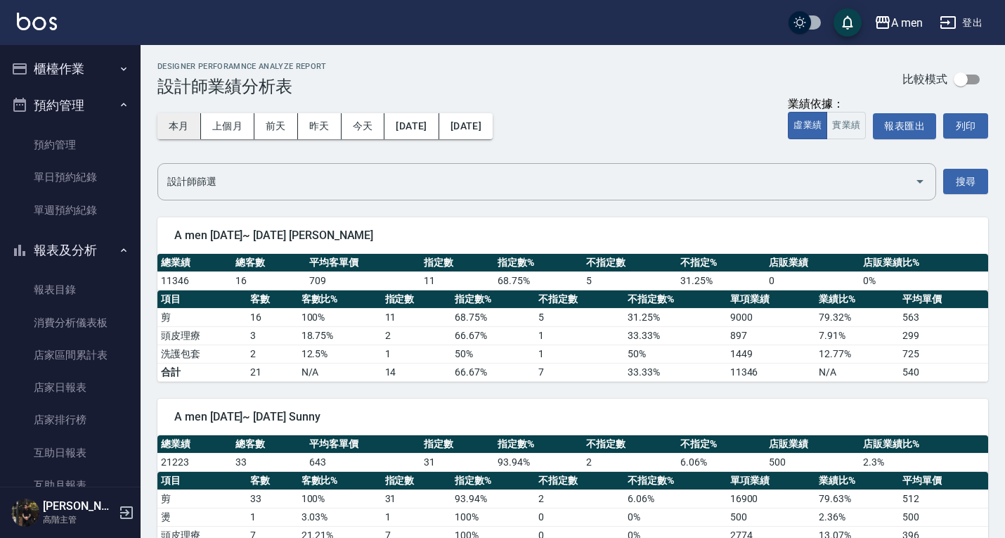
click at [170, 126] on button "本月" at bounding box center [179, 126] width 44 height 26
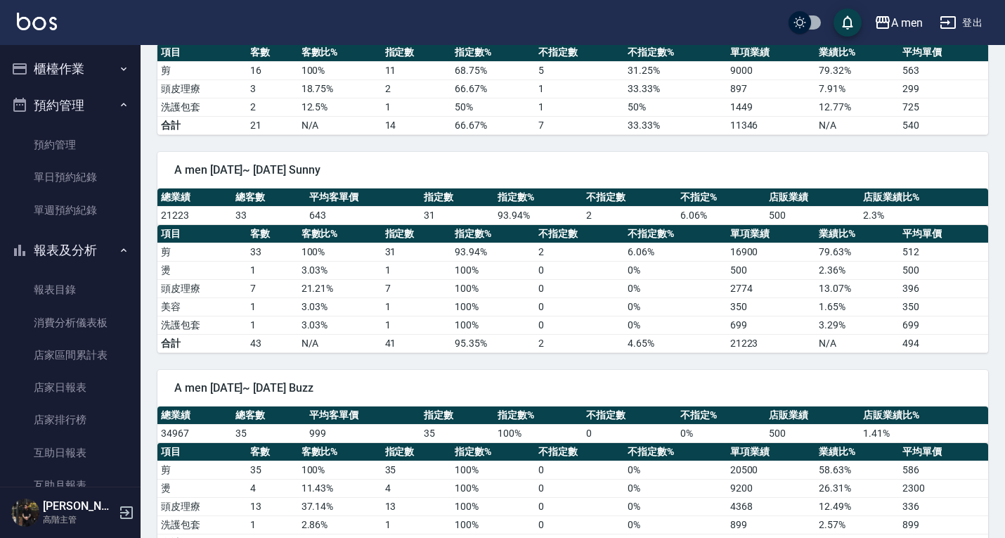
scroll to position [281, 0]
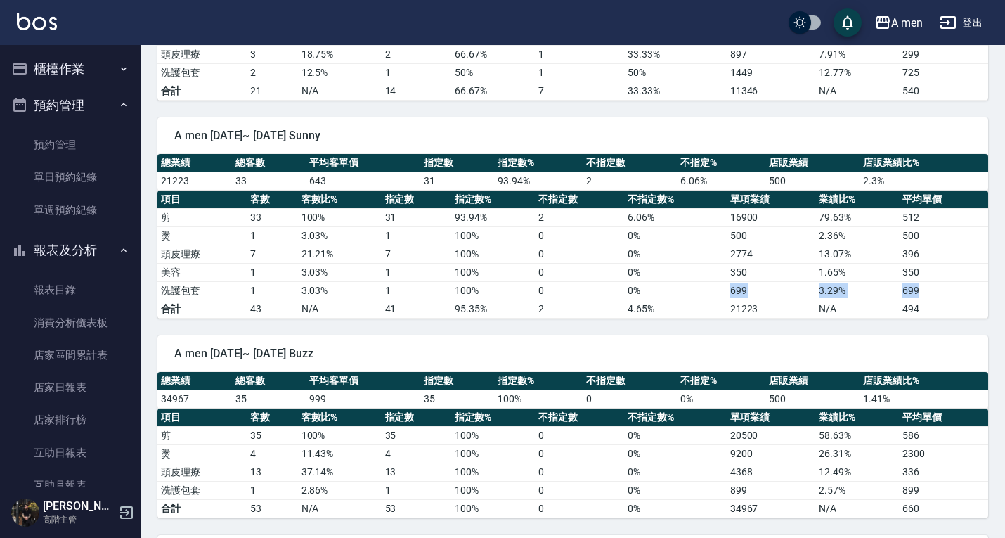
drag, startPoint x: 731, startPoint y: 294, endPoint x: 978, endPoint y: 294, distance: 246.7
click at [982, 293] on tr "洗護包套 1 3.03 % 1 100 % 0 0 % 699 3.29 % 699" at bounding box center [572, 290] width 831 height 18
click at [926, 295] on td "699" at bounding box center [943, 290] width 89 height 18
drag, startPoint x: 907, startPoint y: 220, endPoint x: 919, endPoint y: 219, distance: 12.0
click at [919, 219] on td "512" at bounding box center [943, 217] width 89 height 18
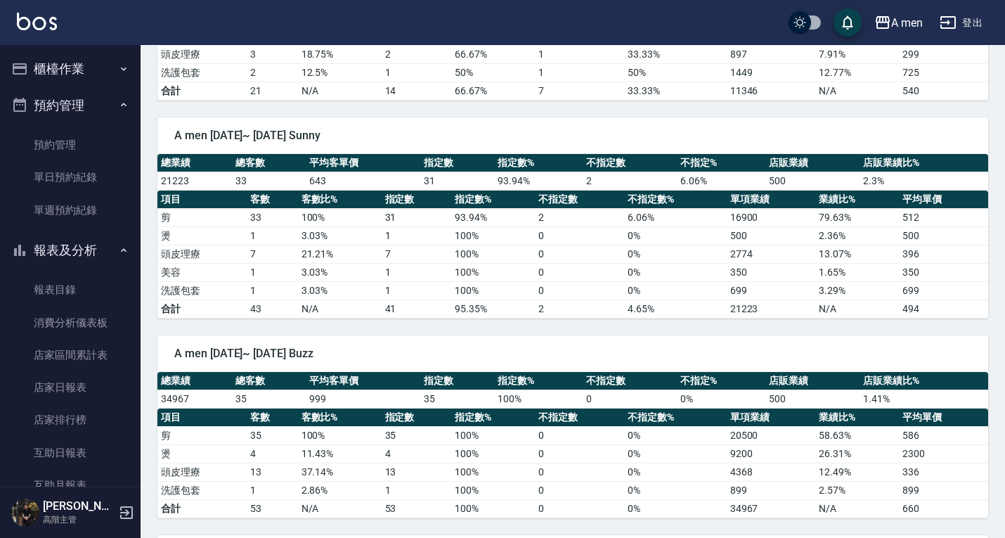
click at [901, 231] on td "500" at bounding box center [943, 235] width 89 height 18
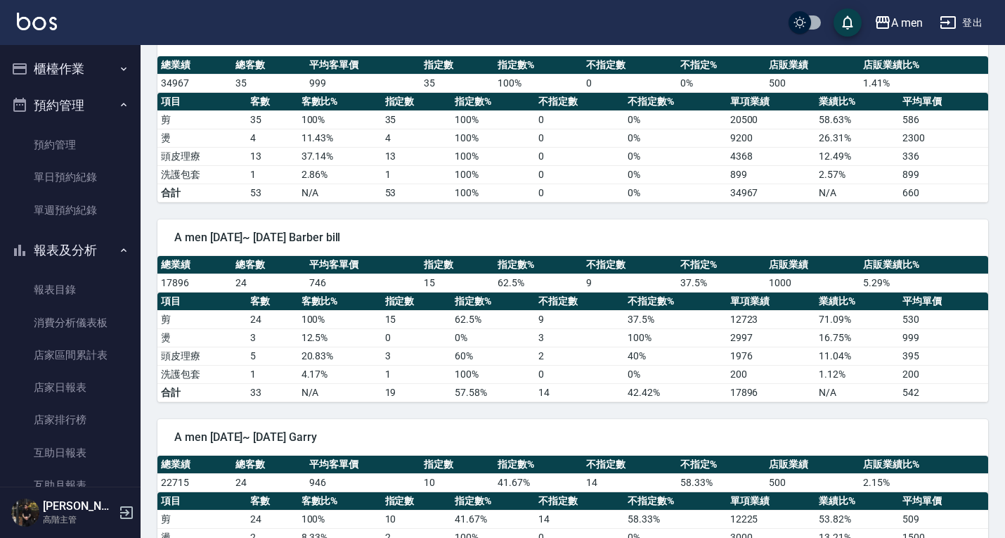
scroll to position [466, 0]
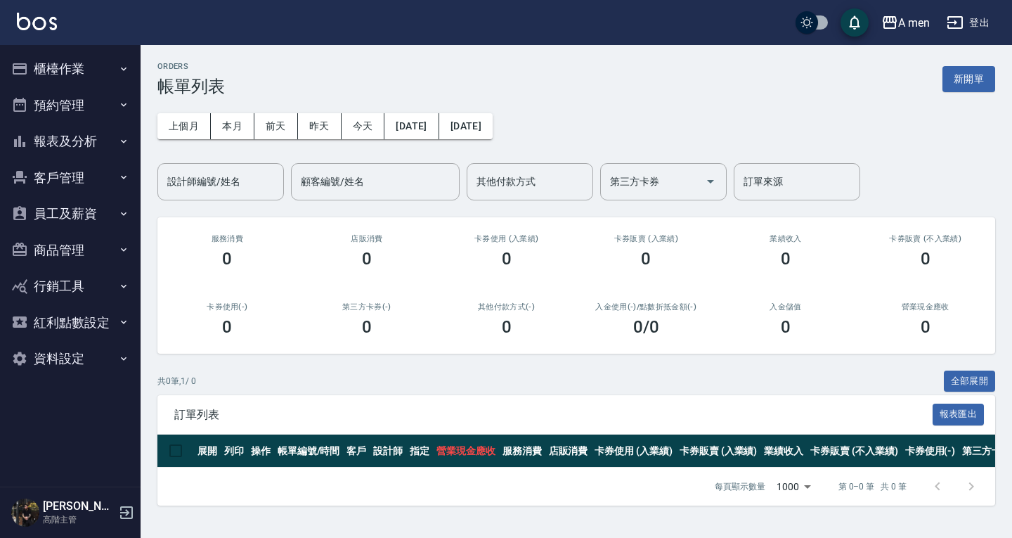
click at [89, 192] on button "客戶管理" at bounding box center [70, 178] width 129 height 37
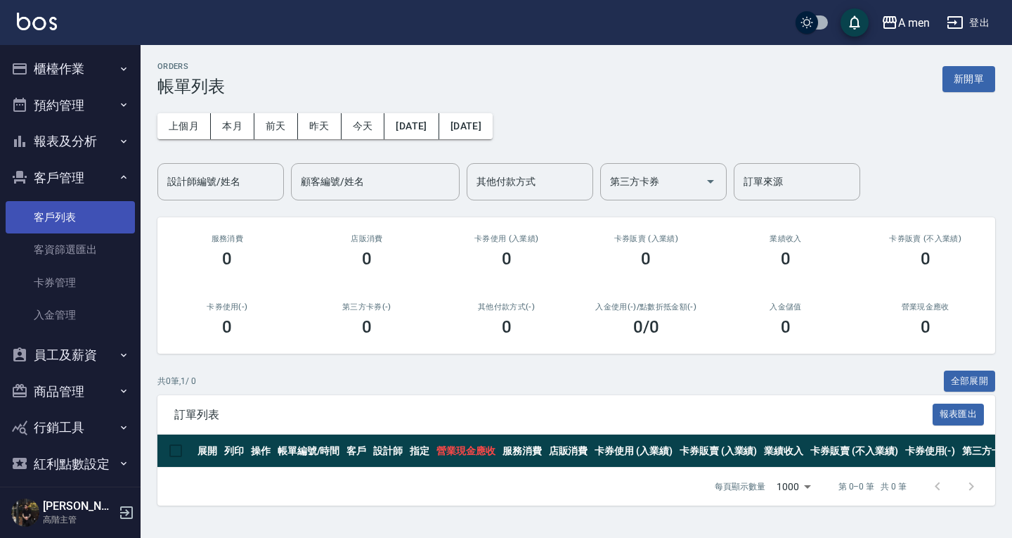
drag, startPoint x: 72, startPoint y: 227, endPoint x: 80, endPoint y: 226, distance: 7.9
click at [73, 227] on link "客戶列表" at bounding box center [70, 217] width 129 height 32
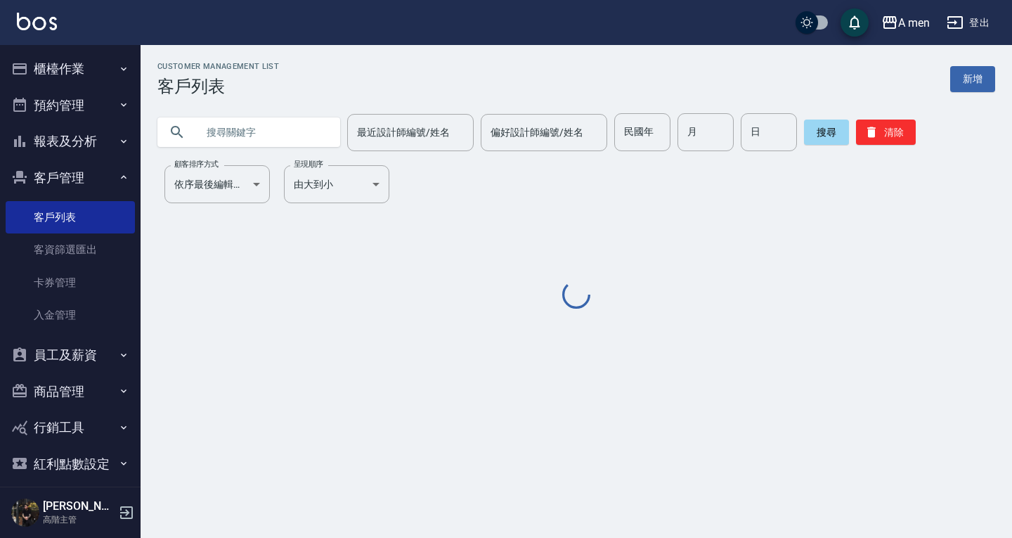
click at [250, 128] on input "text" at bounding box center [263, 132] width 132 height 38
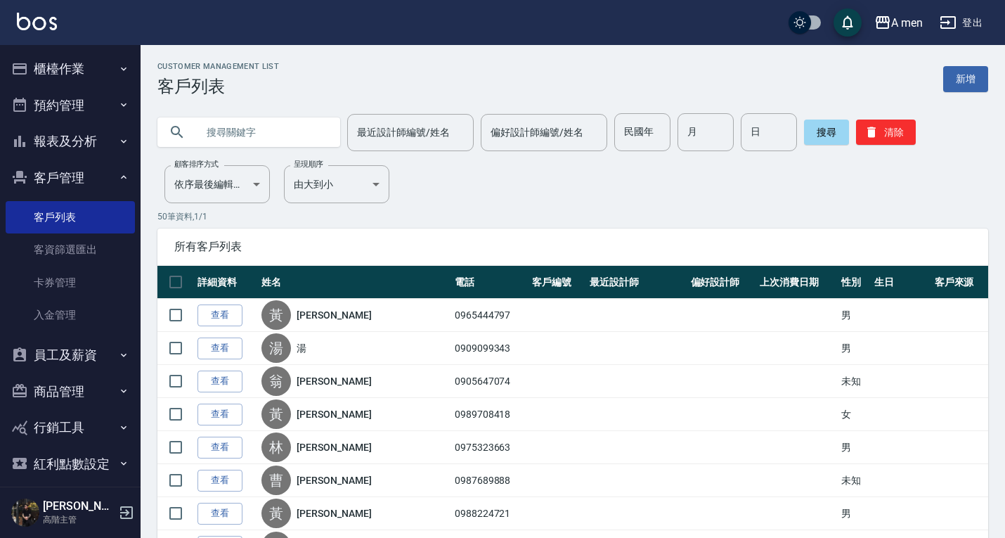
paste input "0975323663"
type input "0975323663"
click at [832, 126] on button "搜尋" at bounding box center [826, 131] width 45 height 25
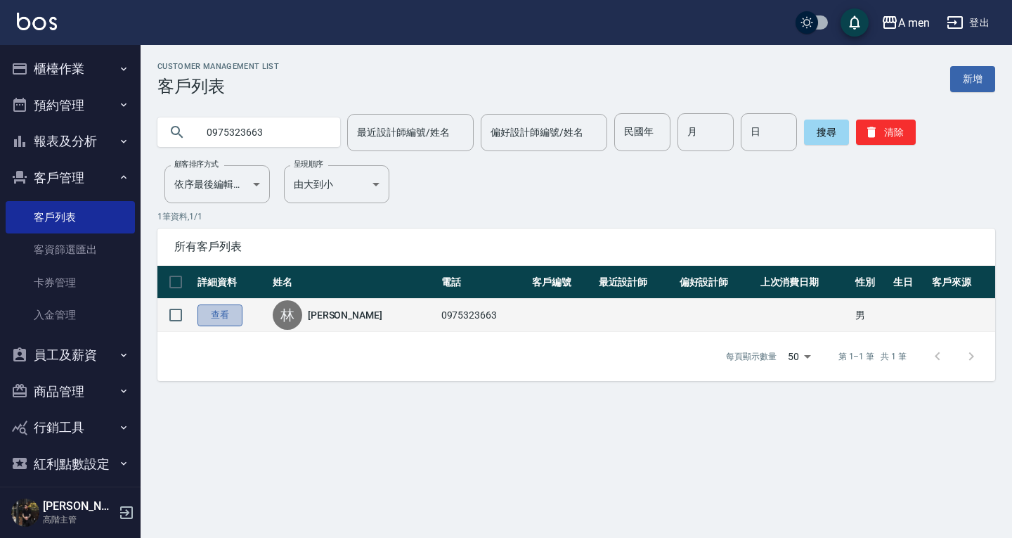
click at [222, 315] on link "查看" at bounding box center [220, 315] width 45 height 22
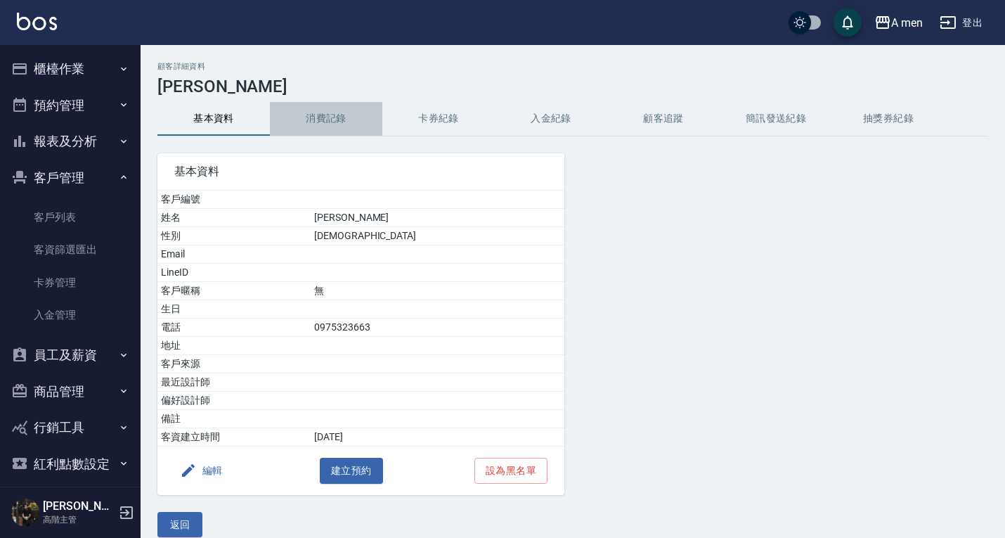
click at [336, 124] on button "消費記錄" at bounding box center [326, 119] width 112 height 34
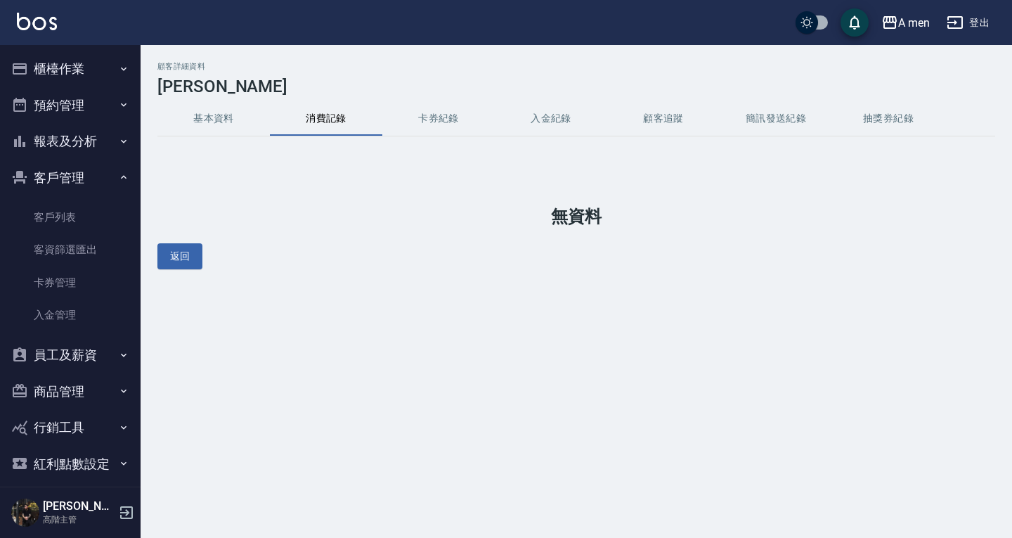
click at [221, 103] on button "基本資料" at bounding box center [213, 119] width 112 height 34
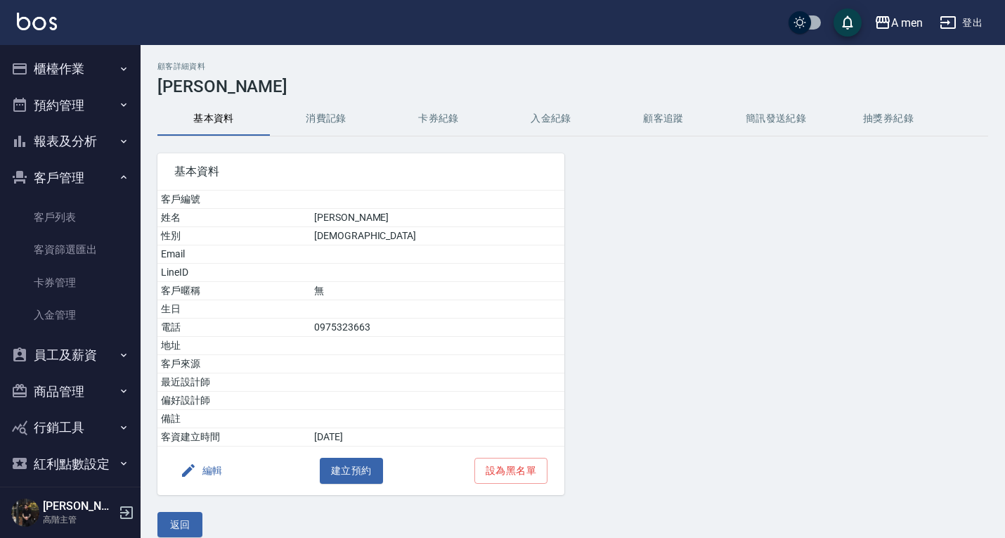
click at [322, 111] on button "消費記錄" at bounding box center [326, 119] width 112 height 34
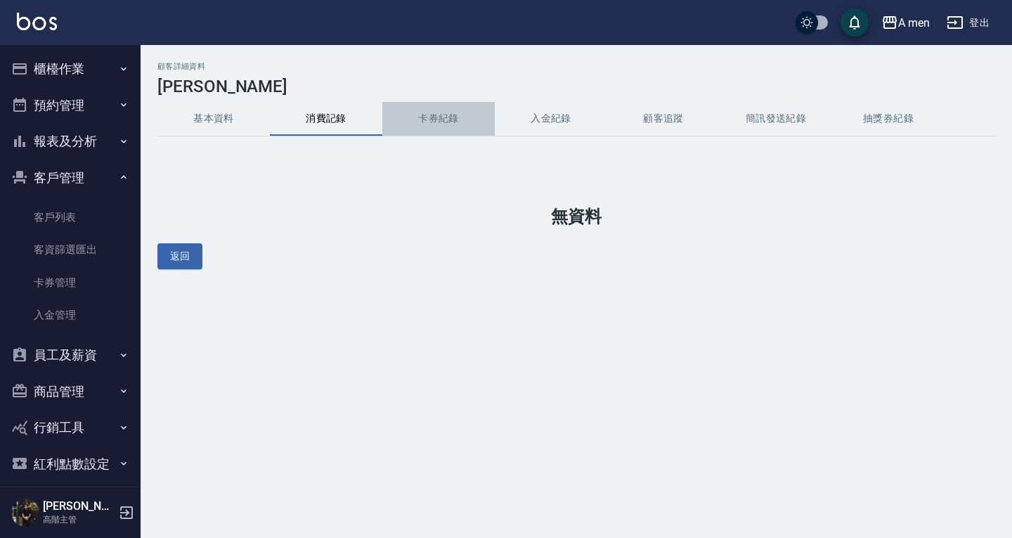
click at [425, 117] on button "卡券紀錄" at bounding box center [438, 119] width 112 height 34
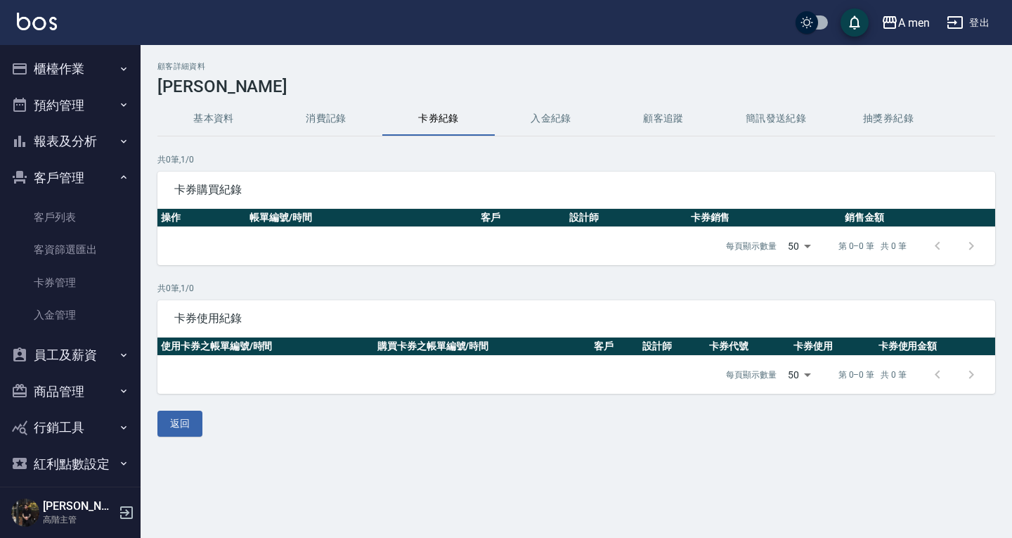
click at [347, 123] on button "消費記錄" at bounding box center [326, 119] width 112 height 34
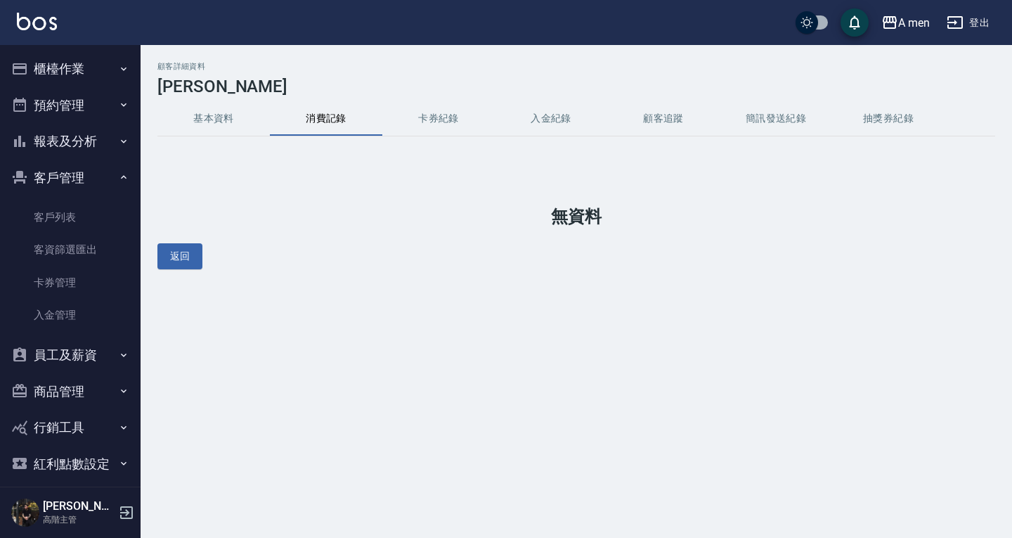
click at [219, 129] on button "基本資料" at bounding box center [213, 119] width 112 height 34
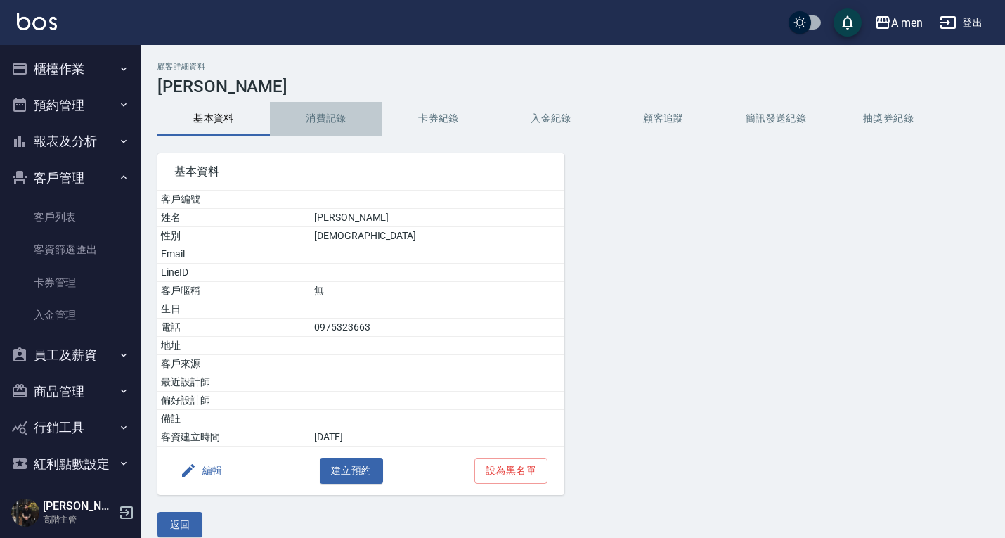
click at [322, 112] on button "消費記錄" at bounding box center [326, 119] width 112 height 34
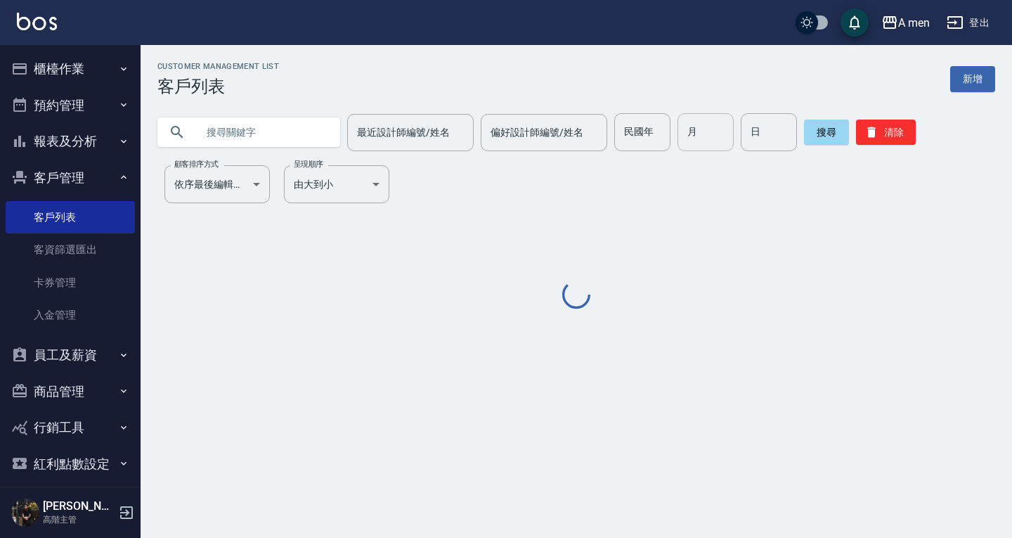
click at [259, 149] on input "text" at bounding box center [263, 132] width 132 height 38
paste input "0905647074"
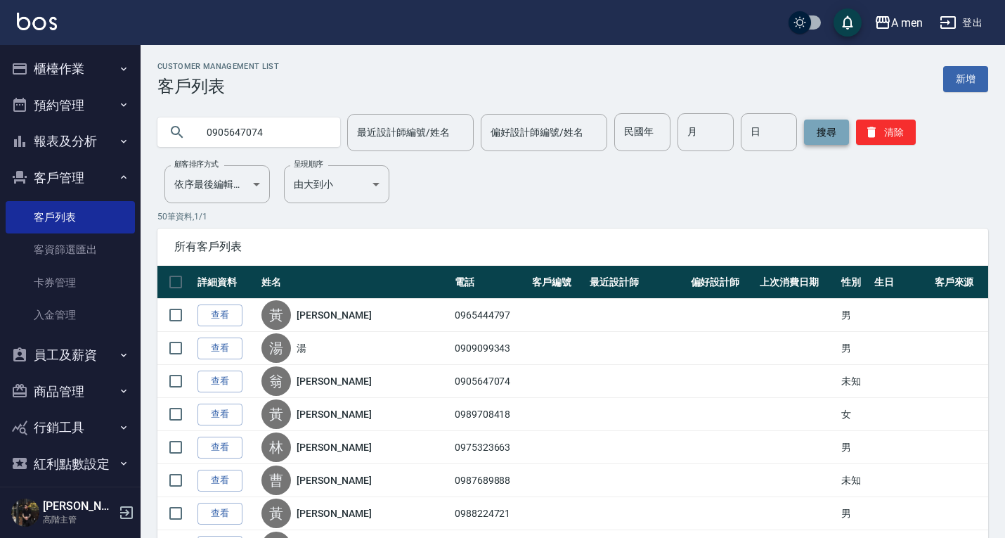
type input "0905647074"
click at [839, 141] on button "搜尋" at bounding box center [826, 131] width 45 height 25
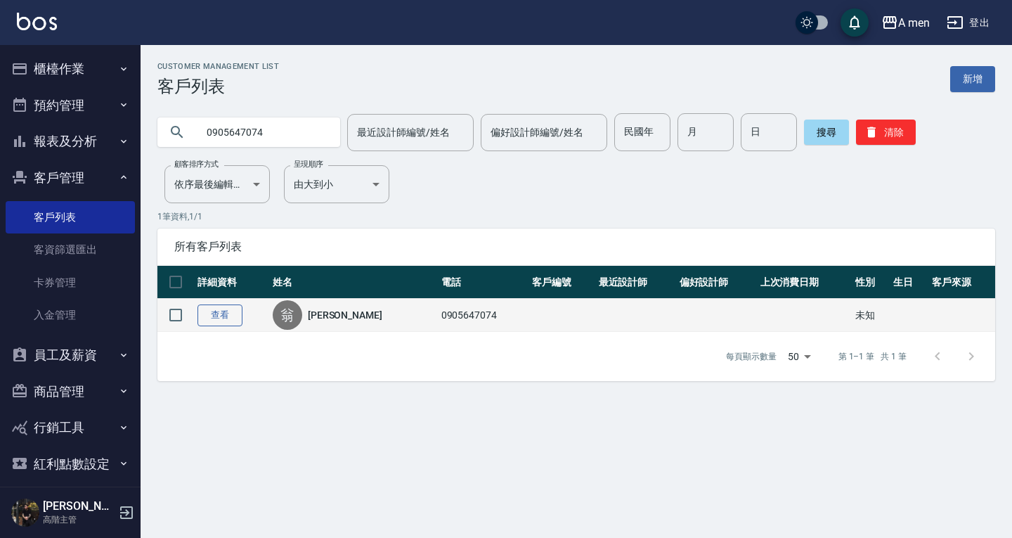
click at [222, 309] on link "查看" at bounding box center [220, 315] width 45 height 22
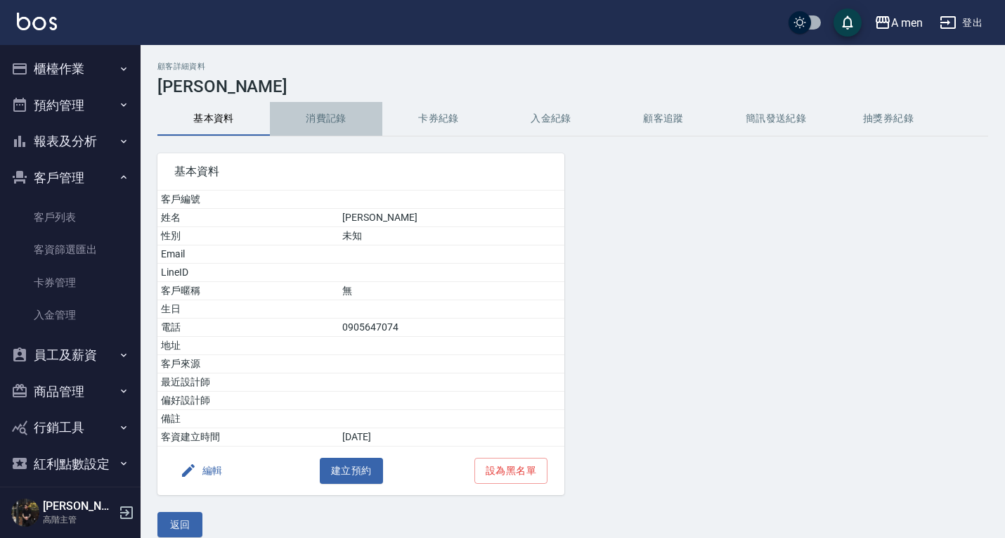
click at [322, 105] on button "消費記錄" at bounding box center [326, 119] width 112 height 34
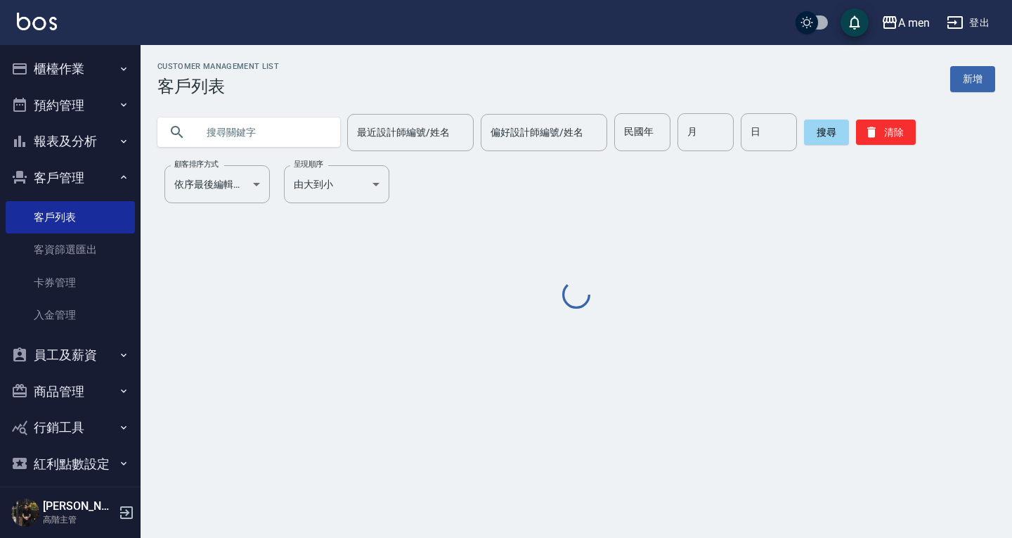
click at [303, 138] on input "text" at bounding box center [263, 132] width 132 height 38
paste input "0909099343"
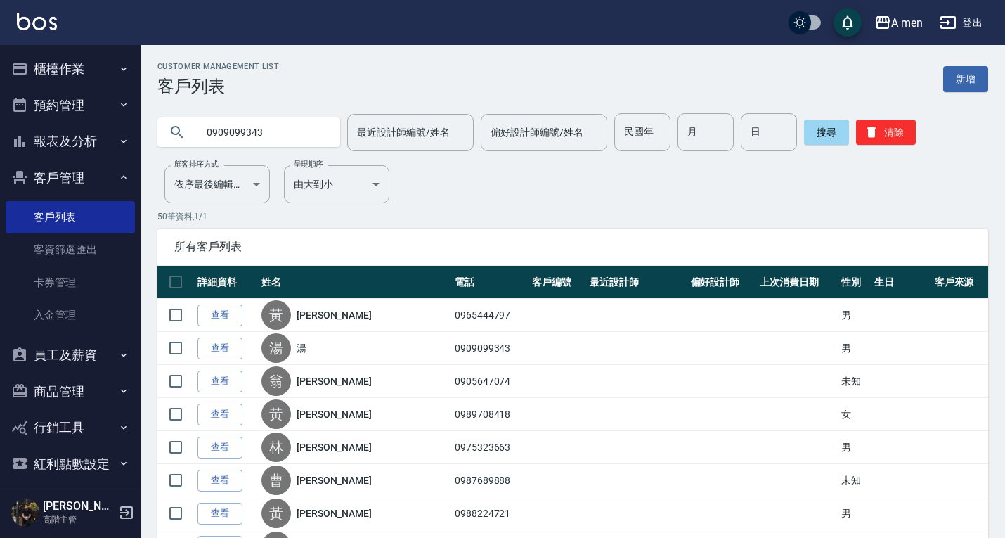
type input "0909099343"
click at [828, 145] on div "搜尋 清除" at bounding box center [860, 132] width 112 height 38
click at [828, 137] on button "搜尋" at bounding box center [826, 131] width 45 height 25
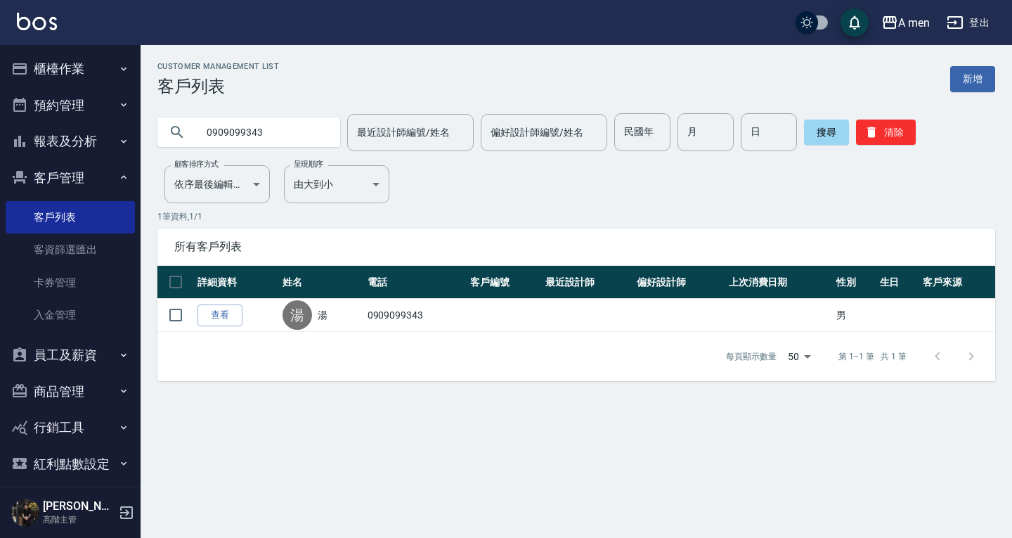
click at [219, 310] on link "查看" at bounding box center [220, 315] width 45 height 22
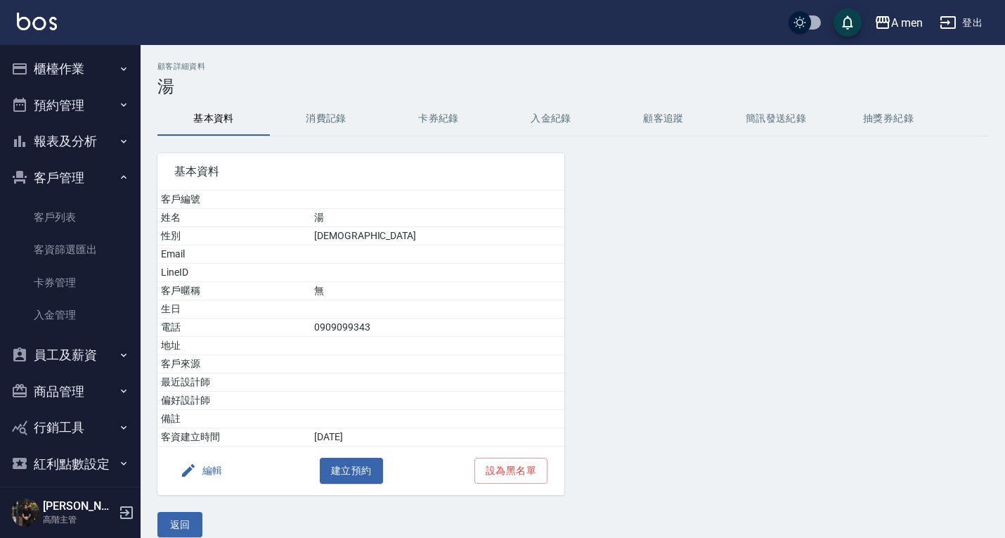
click at [306, 127] on button "消費記錄" at bounding box center [326, 119] width 112 height 34
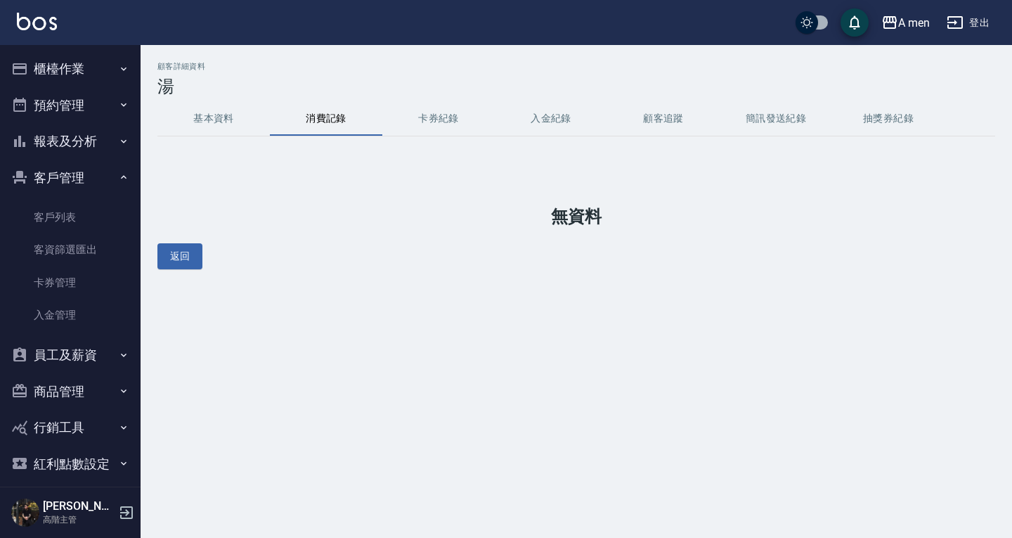
click at [207, 123] on button "基本資料" at bounding box center [213, 119] width 112 height 34
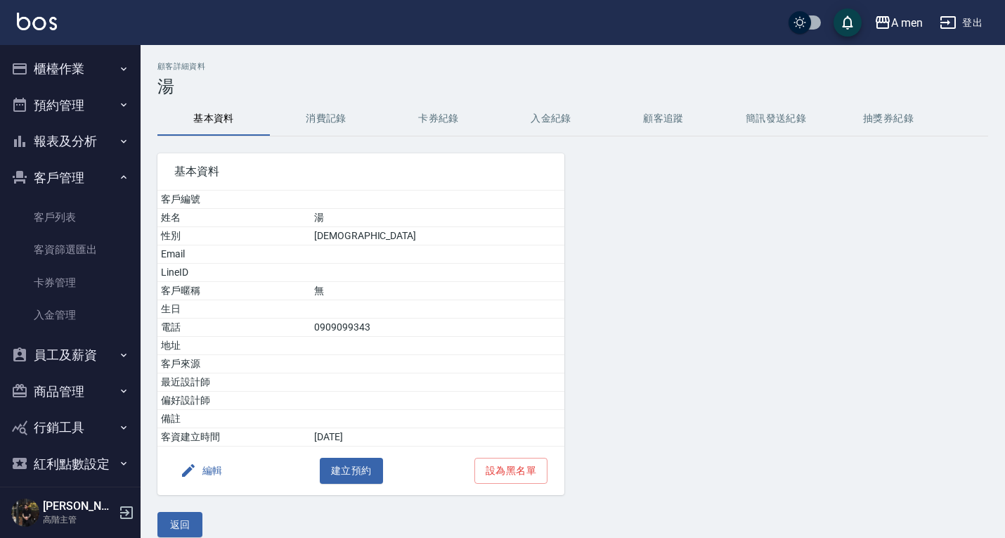
click at [301, 127] on button "消費記錄" at bounding box center [326, 119] width 112 height 34
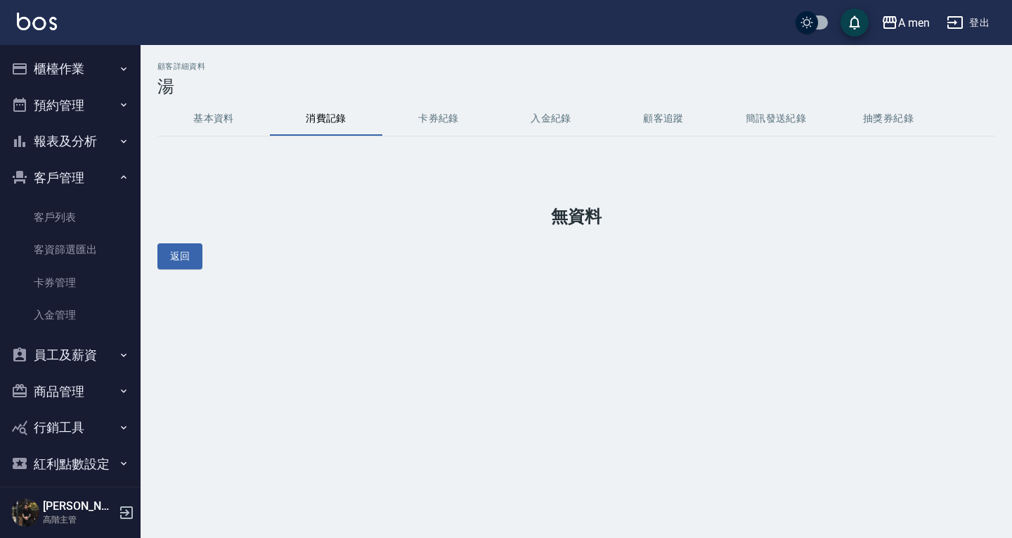
drag, startPoint x: 435, startPoint y: 224, endPoint x: 202, endPoint y: 127, distance: 252.4
click at [435, 224] on h1 "無資料" at bounding box center [576, 217] width 838 height 20
click at [181, 104] on button "基本資料" at bounding box center [213, 119] width 112 height 34
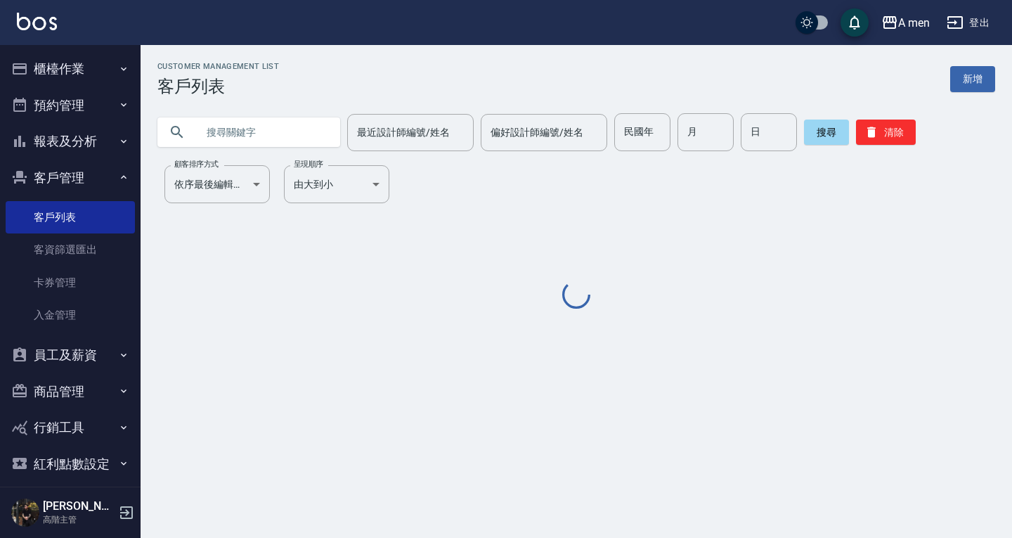
click at [270, 127] on input "text" at bounding box center [263, 132] width 132 height 38
paste input "0933470098"
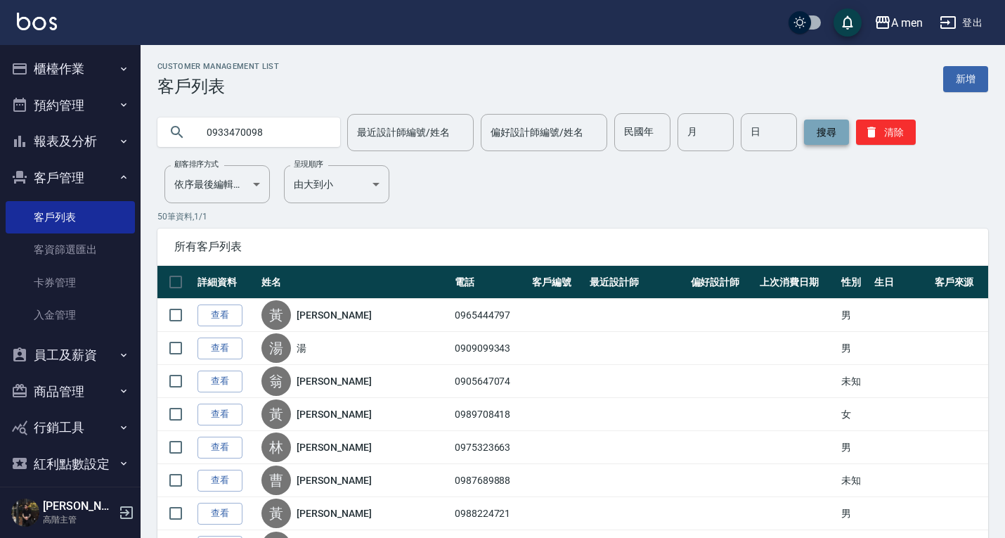
click at [829, 129] on button "搜尋" at bounding box center [826, 131] width 45 height 25
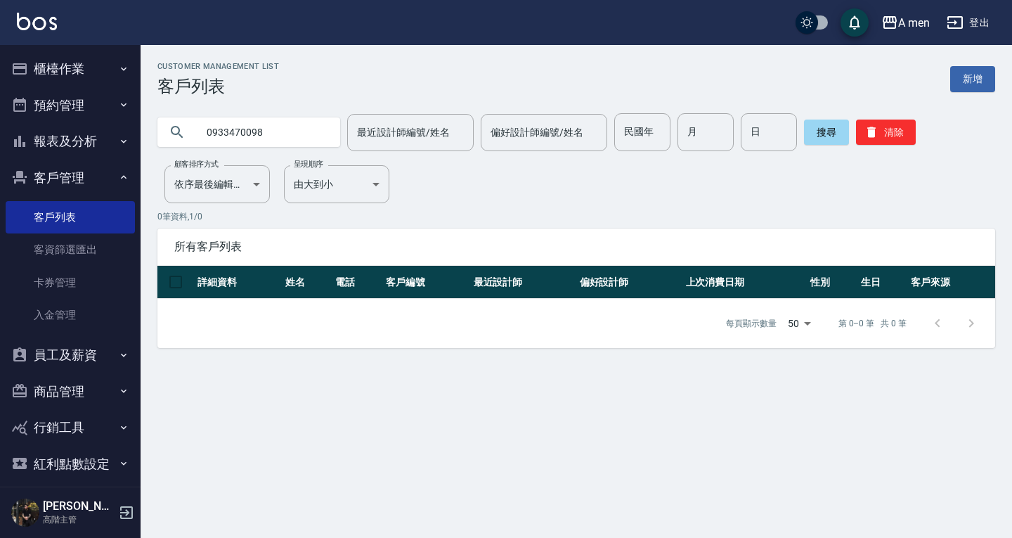
drag, startPoint x: 280, startPoint y: 140, endPoint x: 185, endPoint y: 136, distance: 95.0
click at [181, 141] on div "0933470098" at bounding box center [248, 132] width 183 height 30
paste input "text"
type input "0933470098"
drag, startPoint x: 614, startPoint y: 186, endPoint x: 623, endPoint y: 184, distance: 8.6
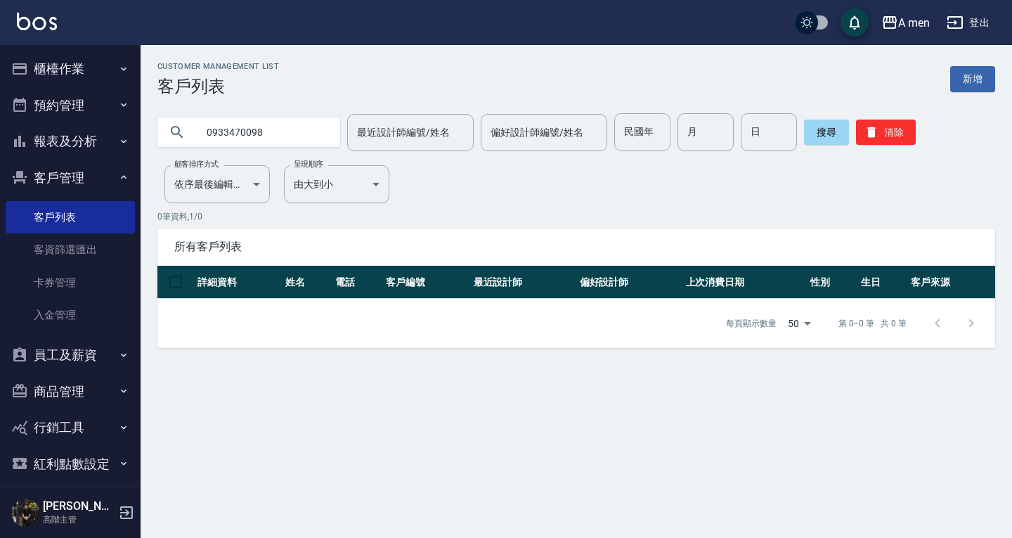
click at [616, 186] on div "Customer Management List 客戶列表 新增 0933470098 最近設計師編號/姓名 最近設計師編號/姓名 偏好設計師編號/姓名 偏好…" at bounding box center [577, 205] width 872 height 286
click at [839, 139] on button "搜尋" at bounding box center [826, 131] width 45 height 25
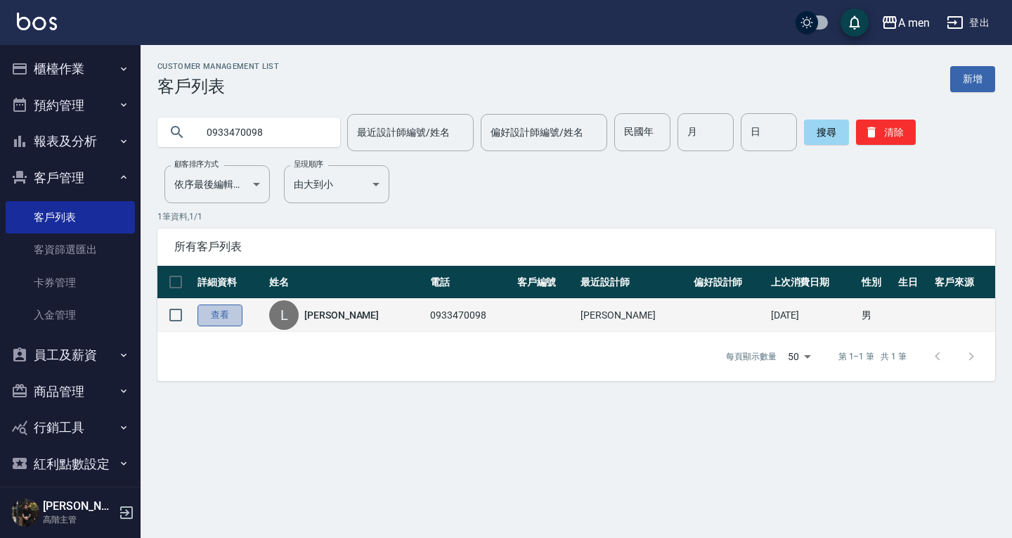
click at [239, 311] on link "查看" at bounding box center [220, 315] width 45 height 22
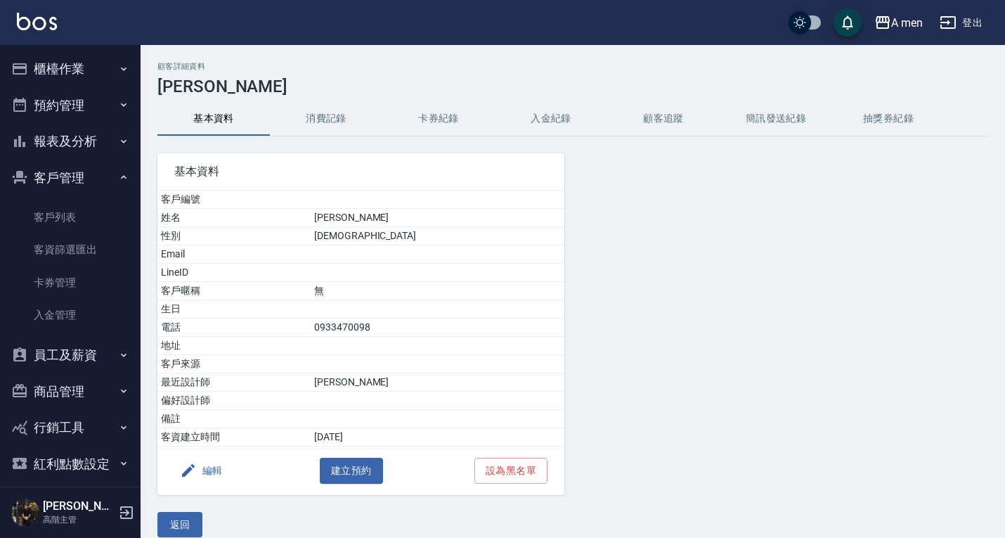
click at [351, 133] on button "消費記錄" at bounding box center [326, 119] width 112 height 34
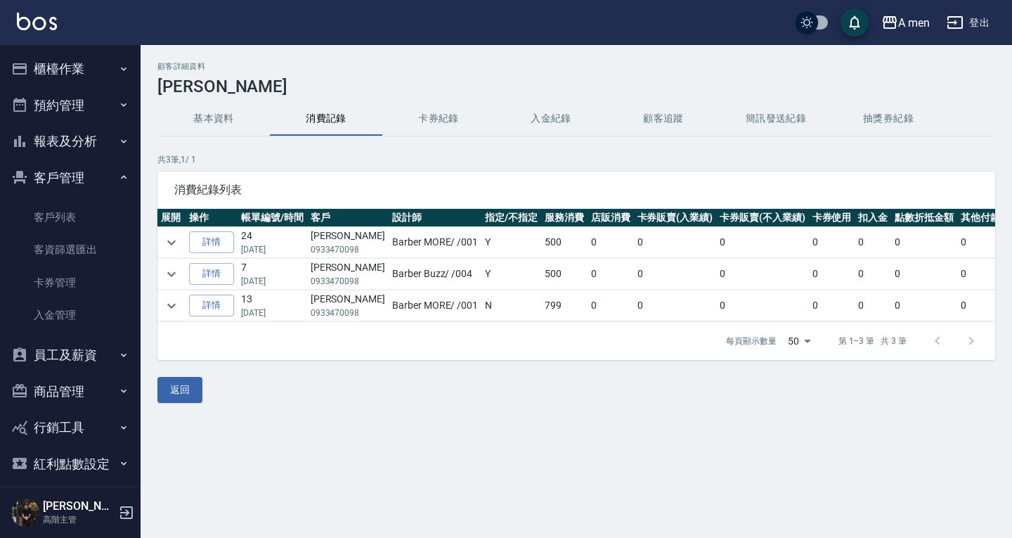
click at [209, 315] on link "詳情" at bounding box center [211, 305] width 45 height 22
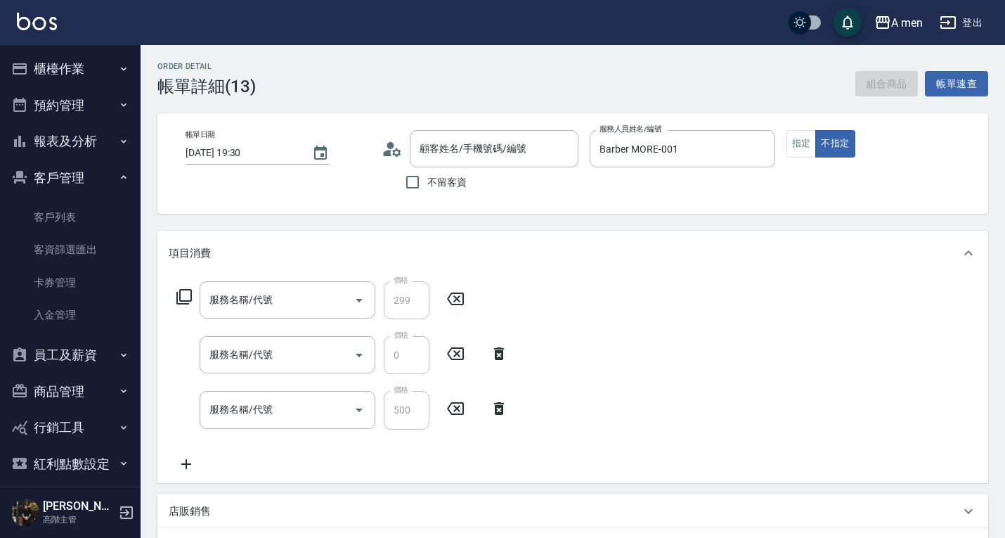
type input "[DATE] 19:30"
type input "Barber MORE-001"
type input "[PERSON_NAME]/0933470098/null"
type input "養護師-洗剪抽成"
type input "升單獎金-洗剪套餐"
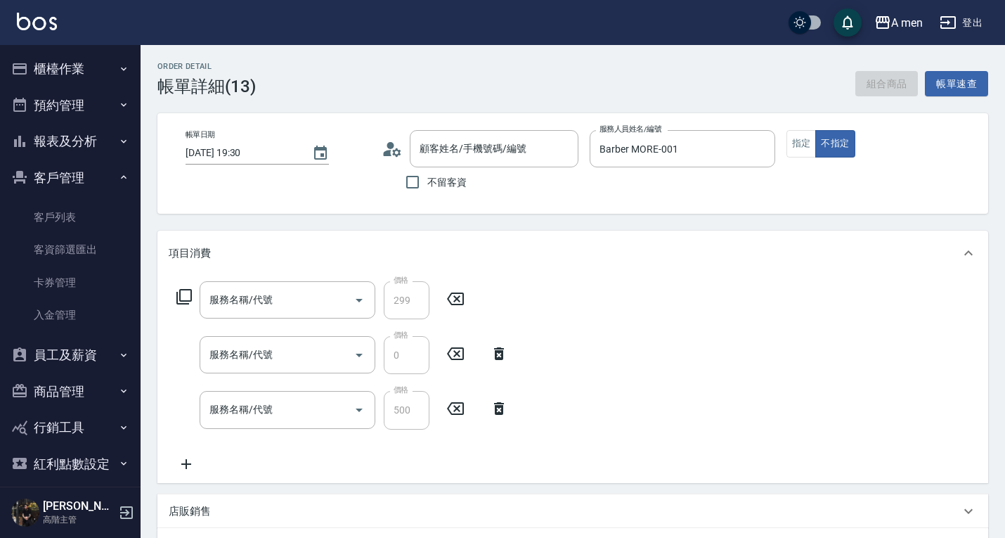
type input "組合活動 剪髮"
